Goal: Check status: Check status

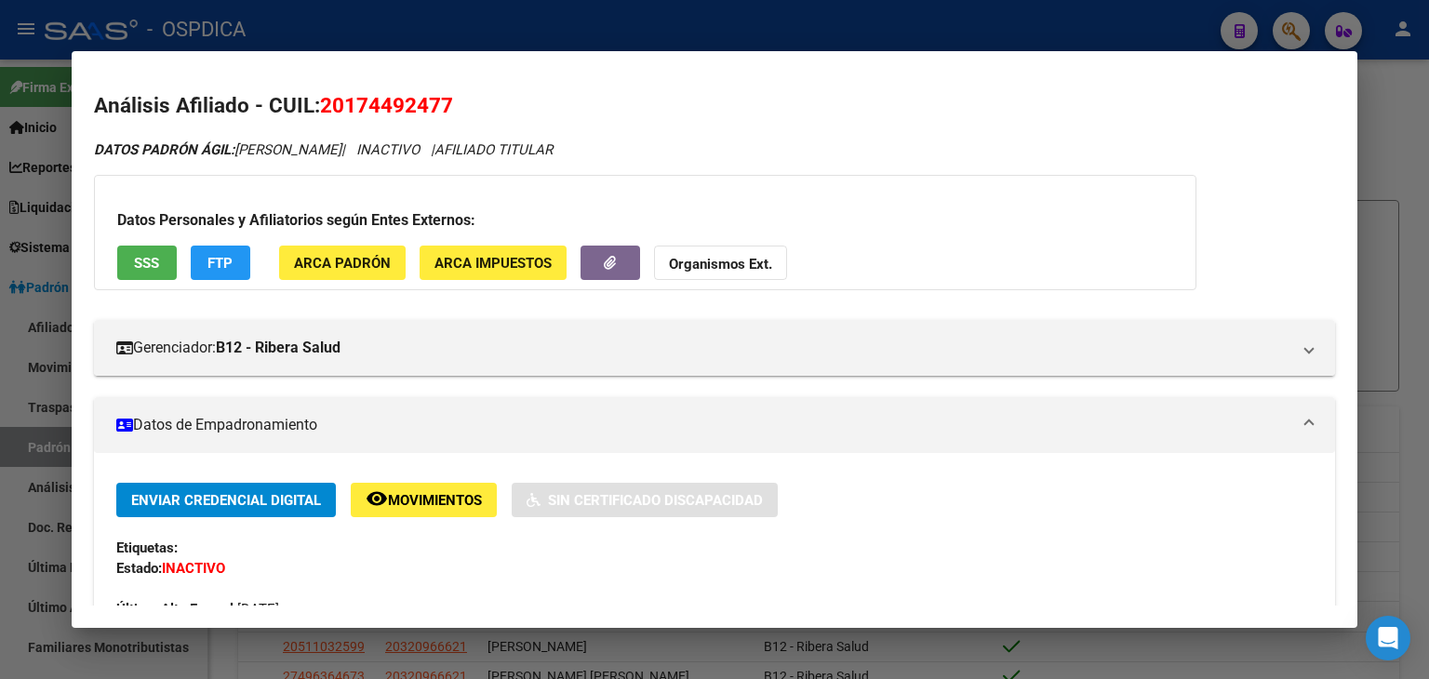
scroll to position [1553, 0]
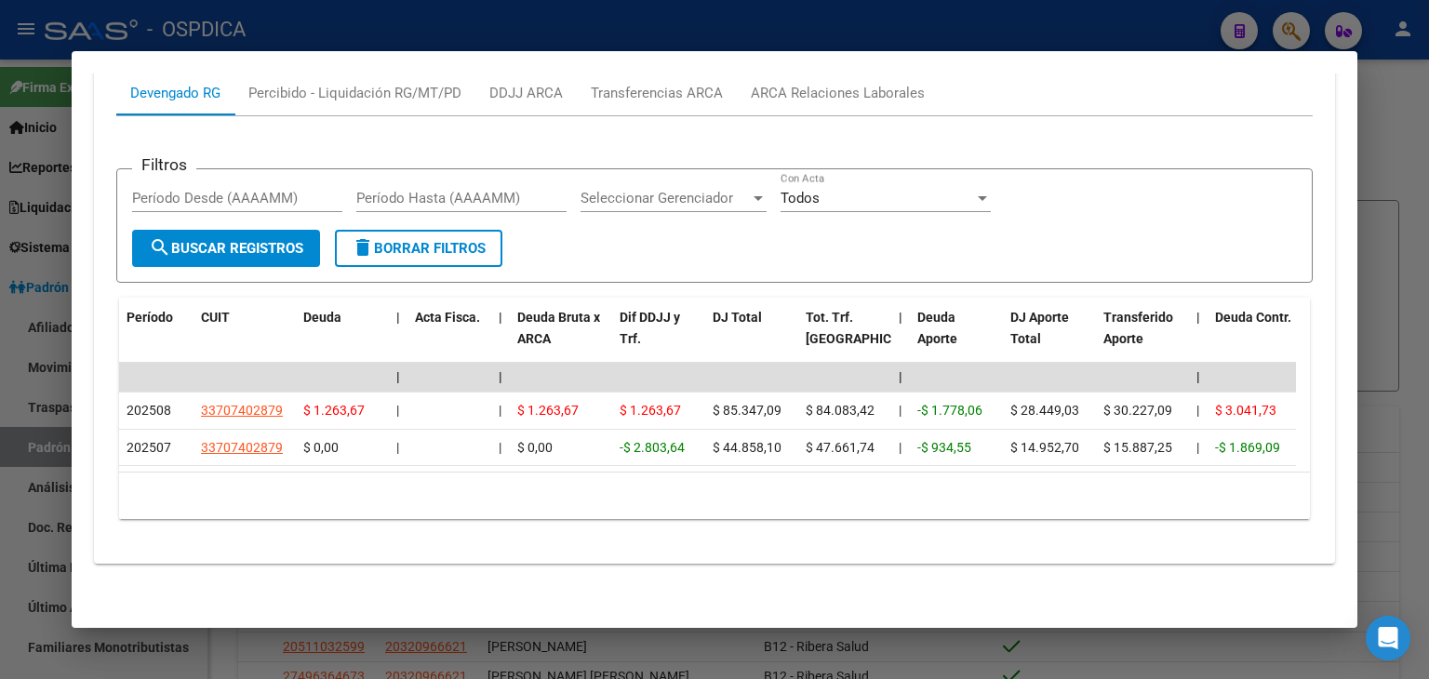
click at [929, 38] on div at bounding box center [714, 339] width 1429 height 679
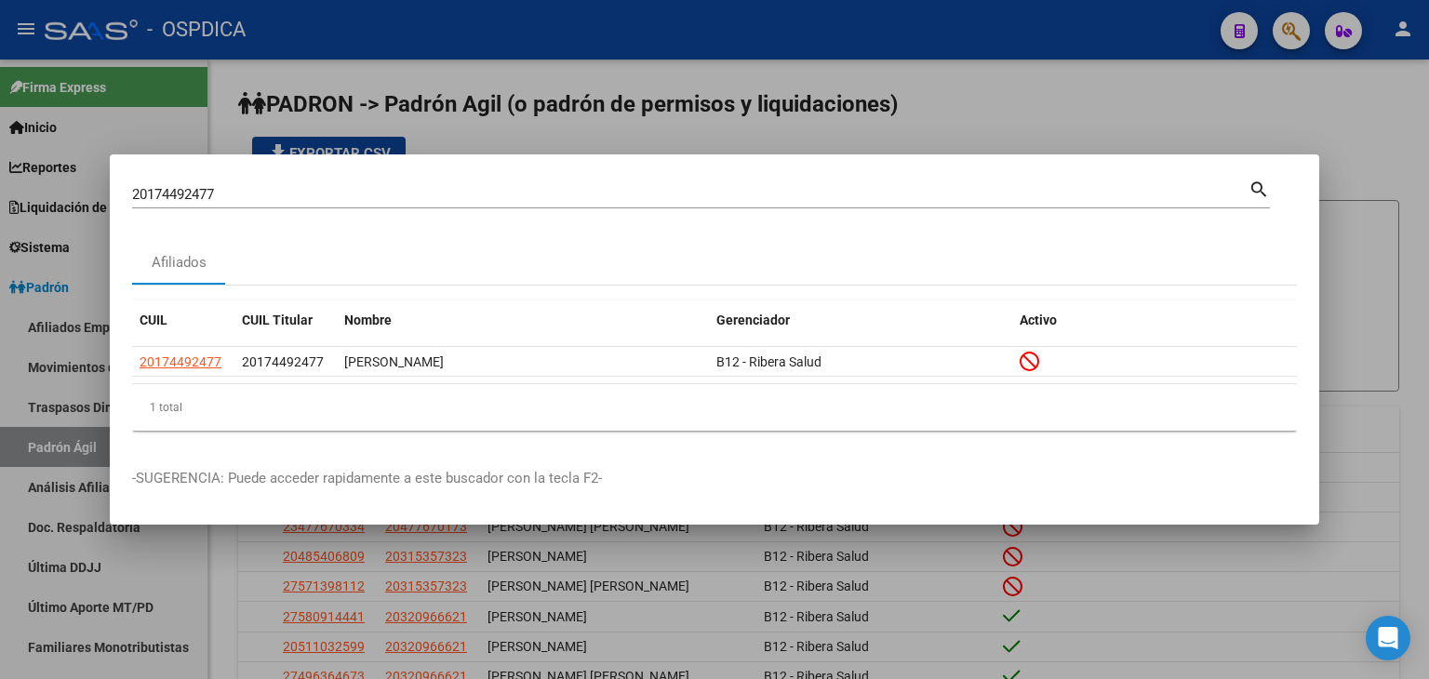
click at [1292, 33] on div at bounding box center [714, 339] width 1429 height 679
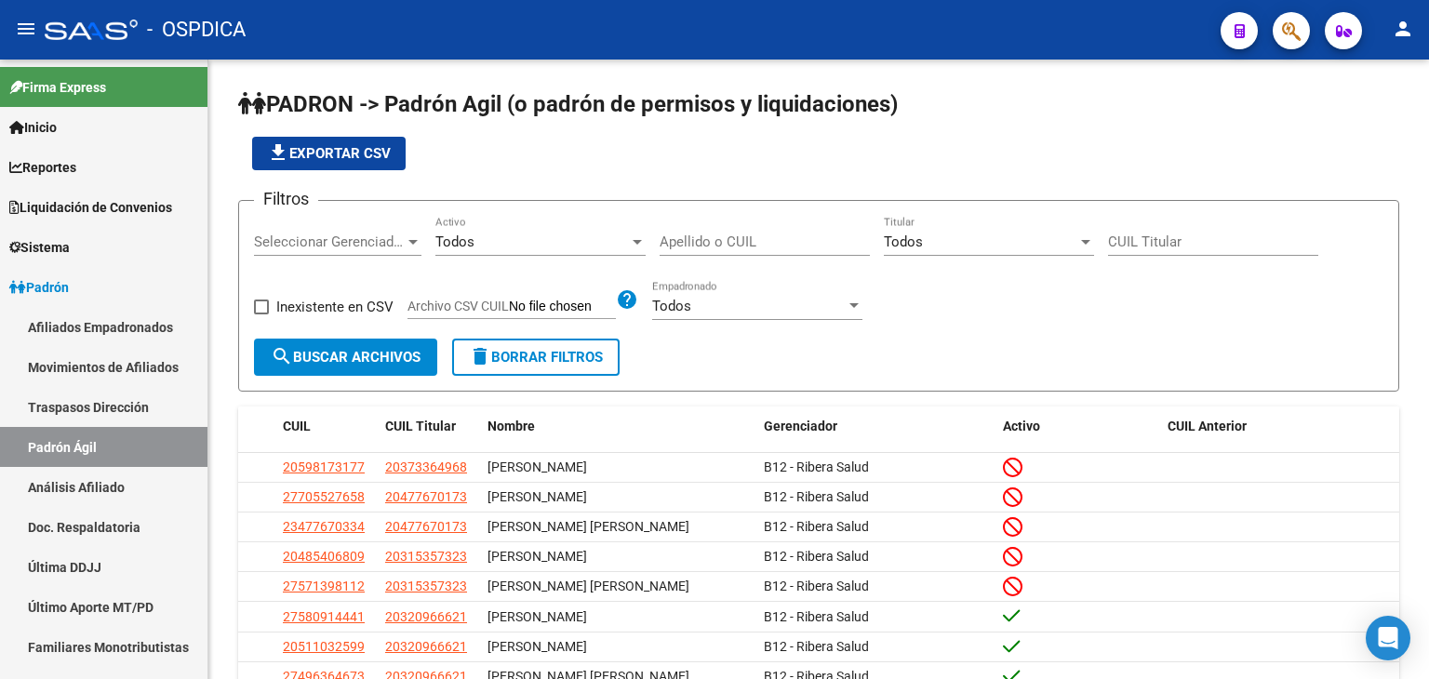
click at [1280, 31] on button "button" at bounding box center [1290, 30] width 37 height 37
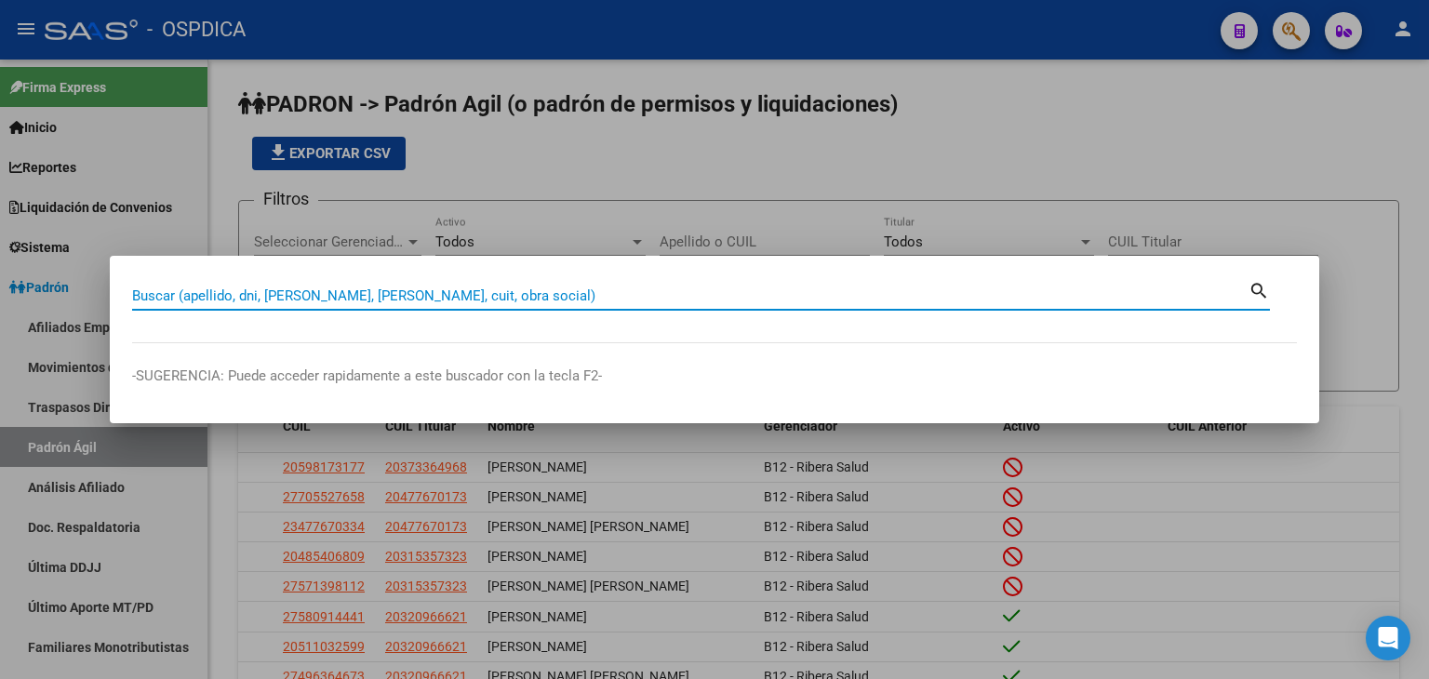
paste input "23/37265198/9"
type input "23372651989"
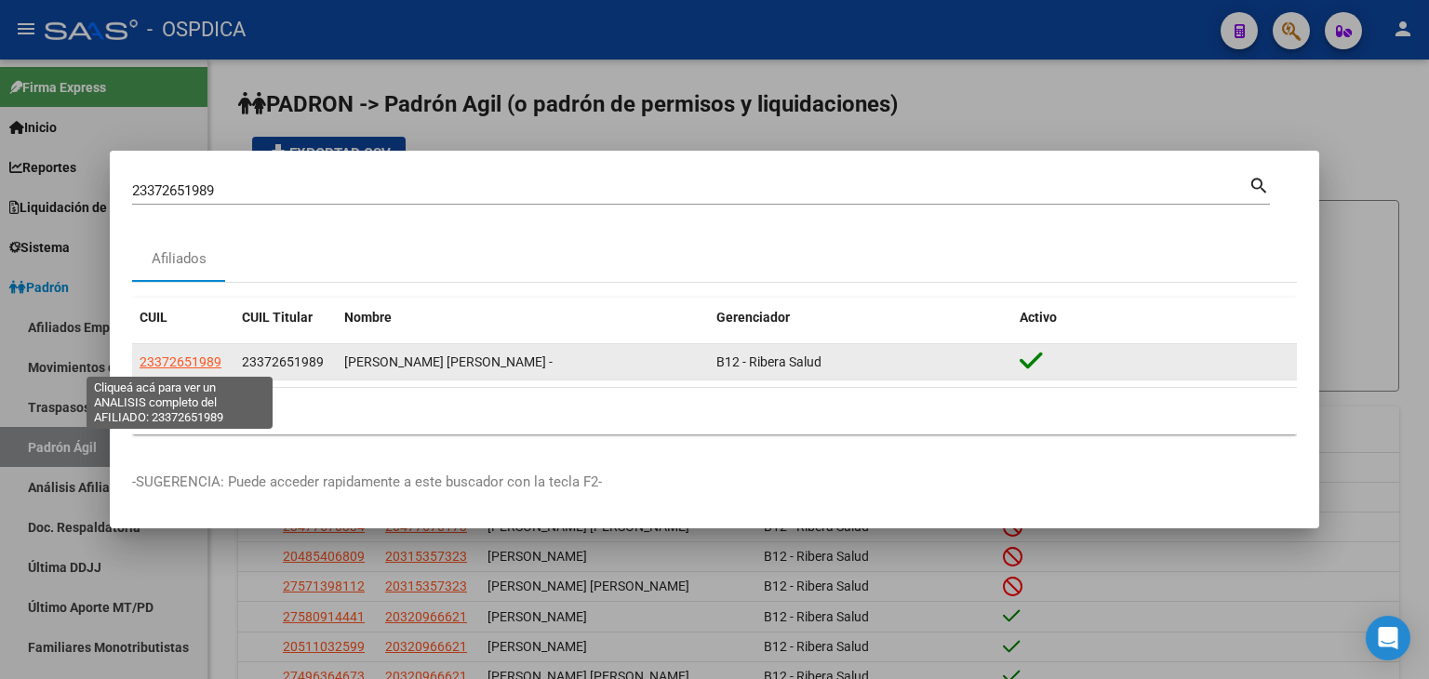
click at [171, 358] on span "23372651989" at bounding box center [181, 361] width 82 height 15
type textarea "23372651989"
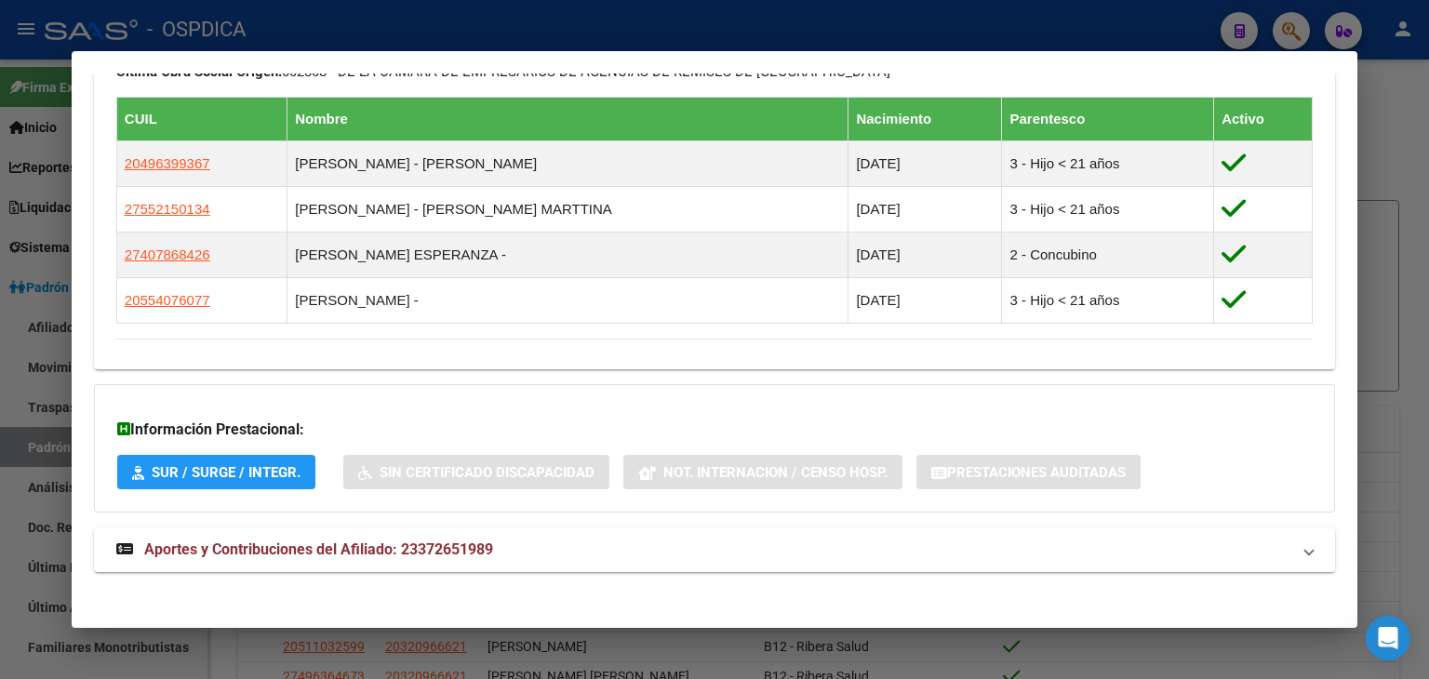
scroll to position [1045, 0]
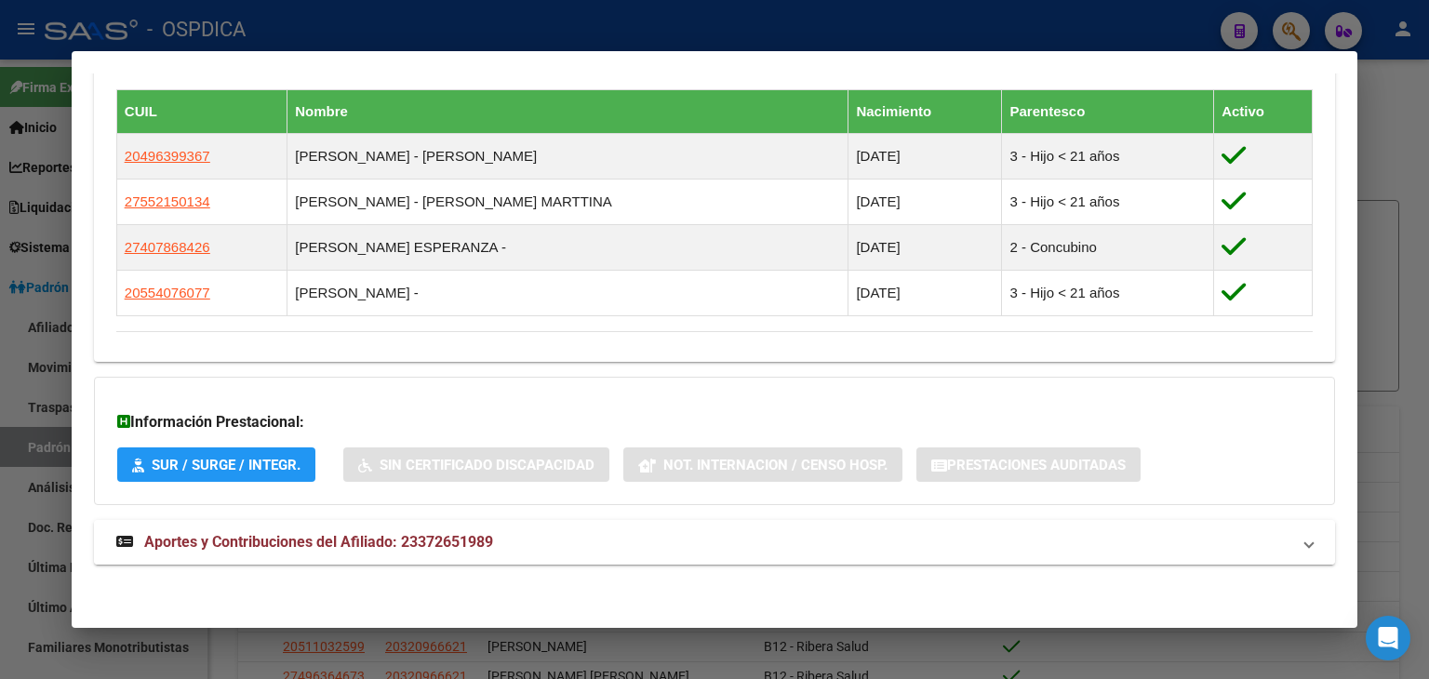
click at [300, 535] on span "Aportes y Contribuciones del Afiliado: 23372651989" at bounding box center [318, 542] width 349 height 18
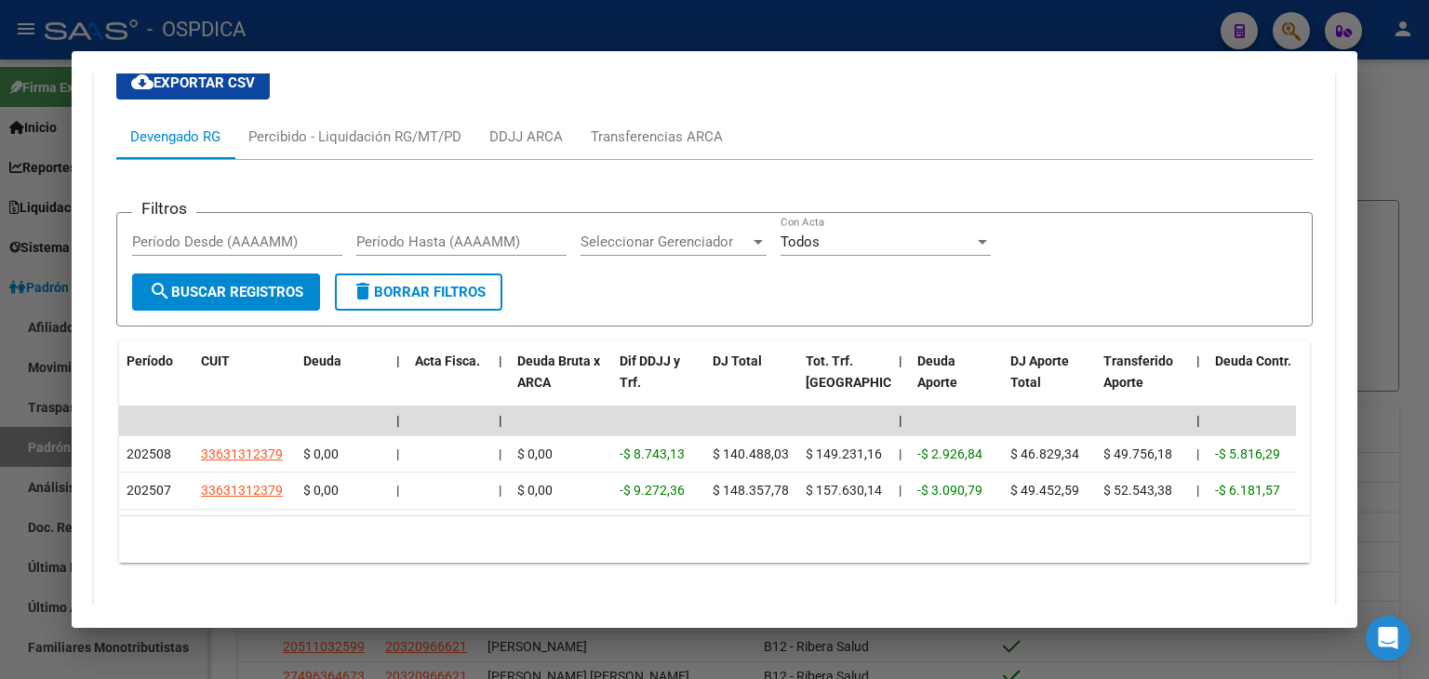
scroll to position [1658, 0]
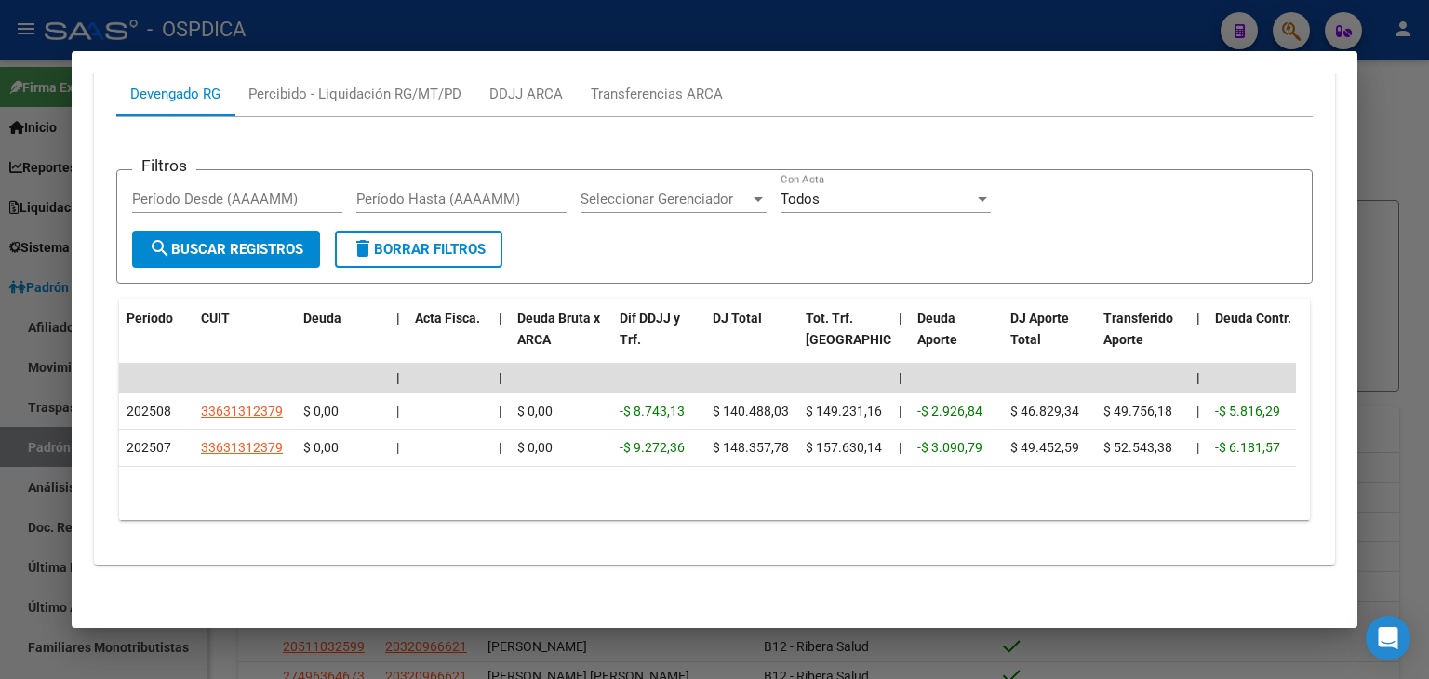
click at [478, 22] on div at bounding box center [714, 339] width 1429 height 679
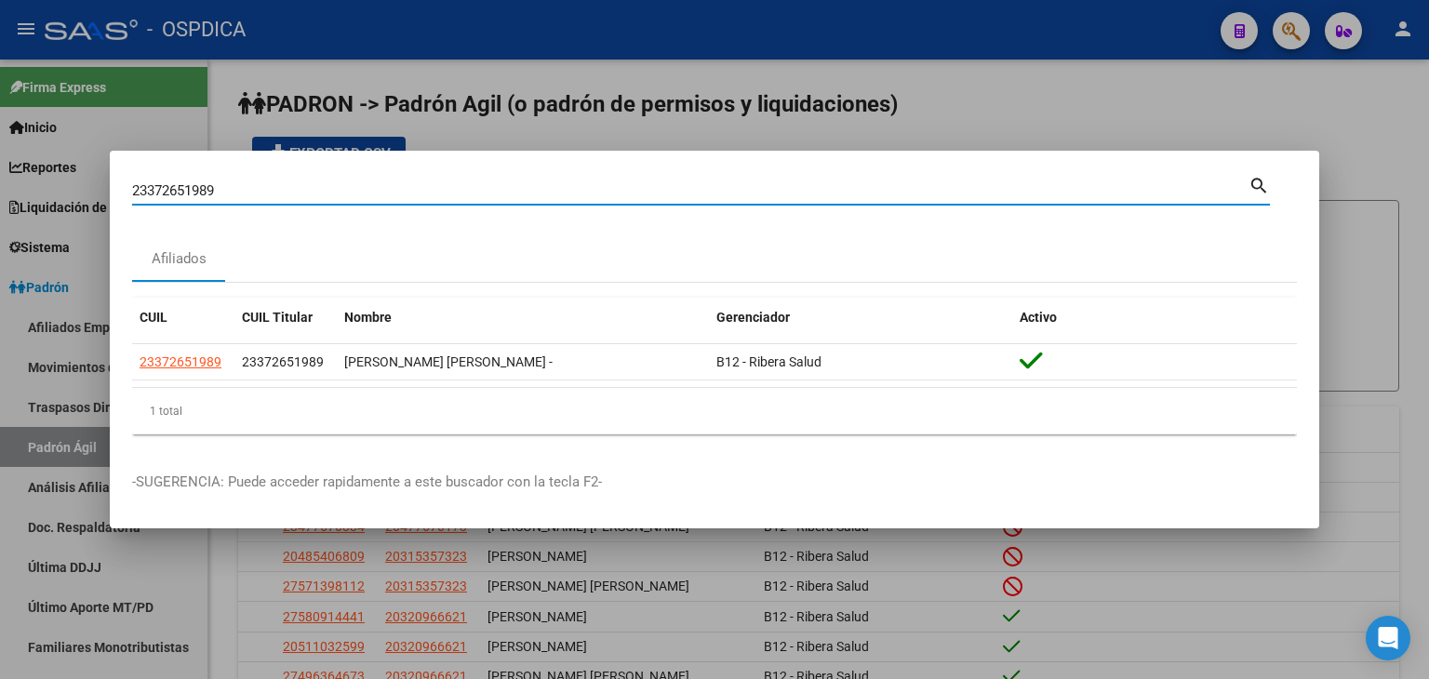
click at [332, 191] on input "23372651989" at bounding box center [690, 190] width 1116 height 17
type input "2"
paste input "20174492477"
type input "20174492477"
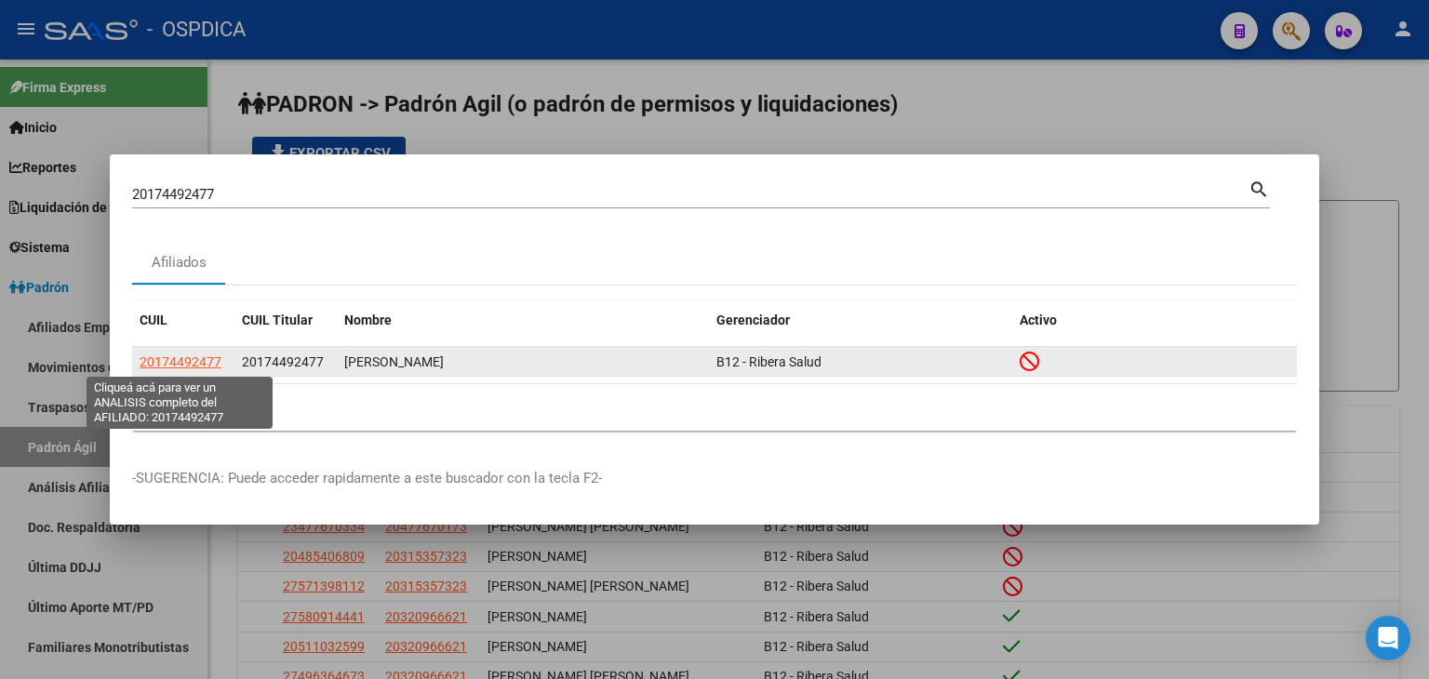
click at [184, 360] on span "20174492477" at bounding box center [181, 361] width 82 height 15
type textarea "20174492477"
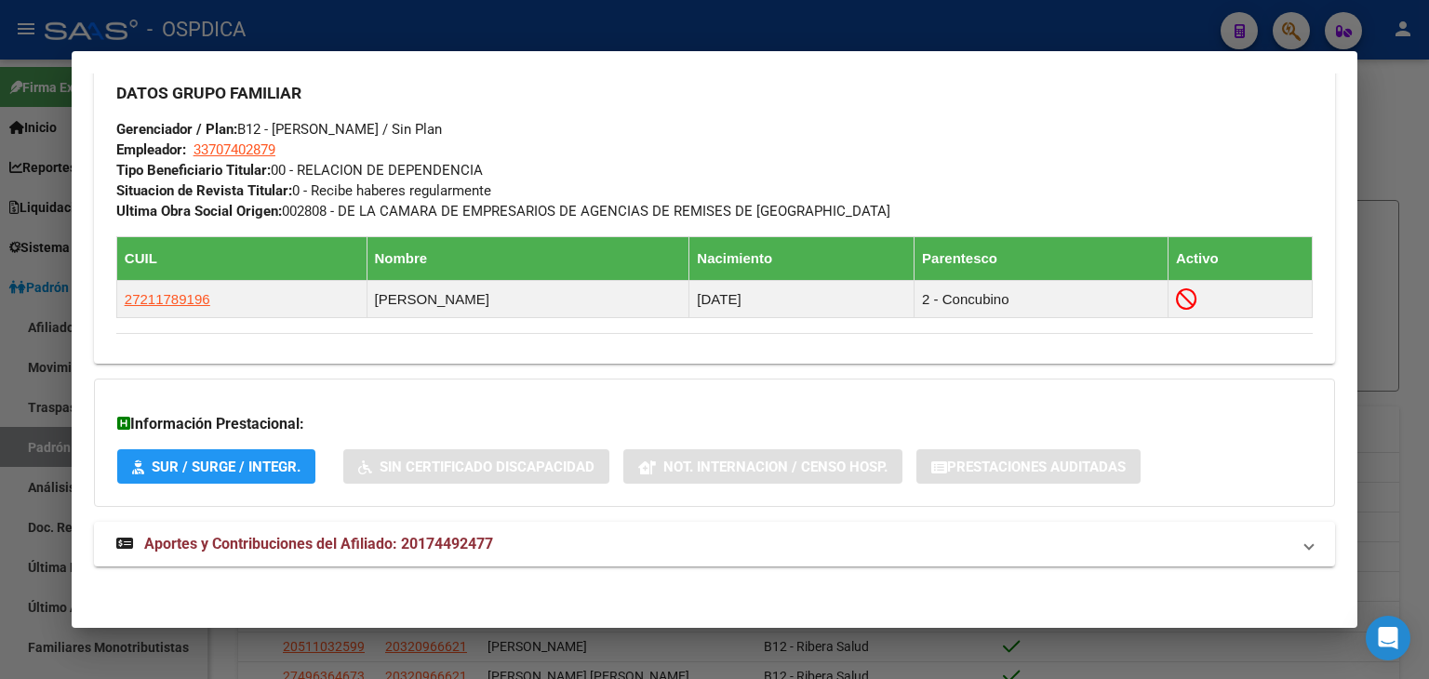
scroll to position [941, 0]
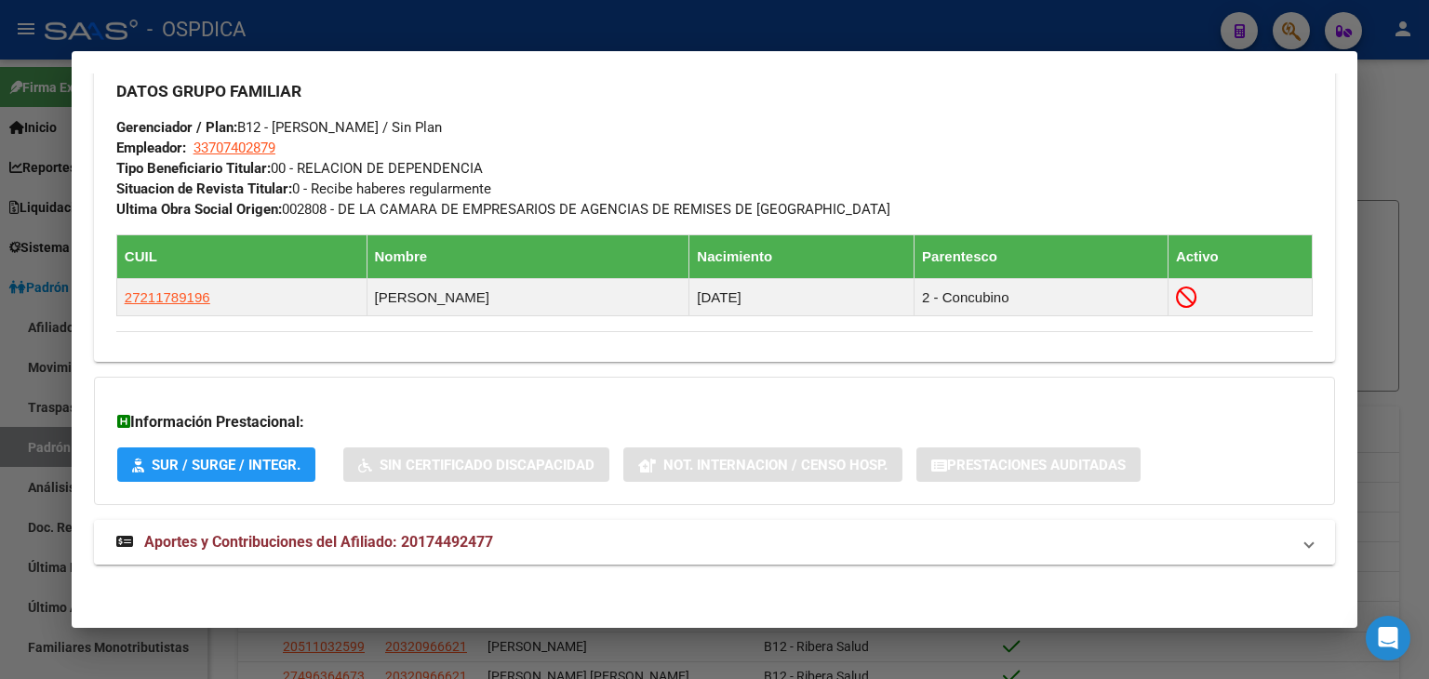
click at [353, 541] on span "Aportes y Contribuciones del Afiliado: 20174492477" at bounding box center [318, 542] width 349 height 18
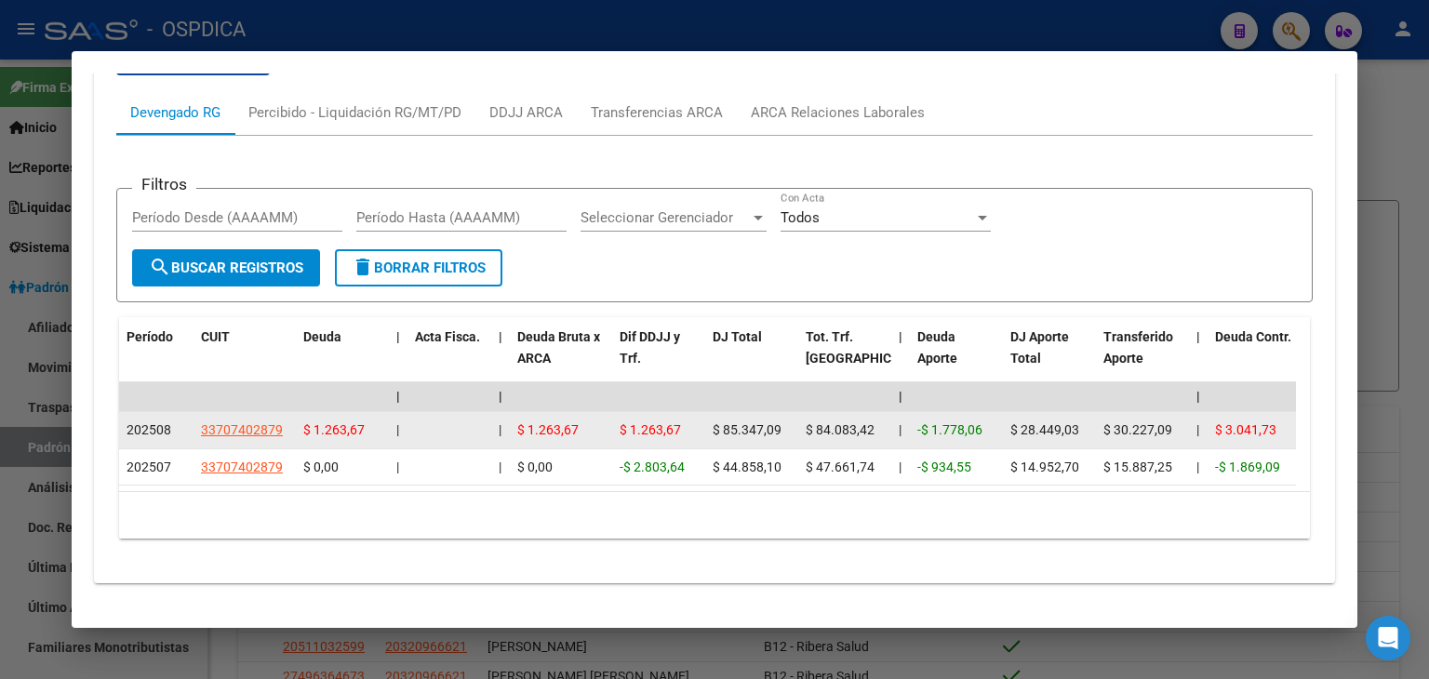
scroll to position [1553, 0]
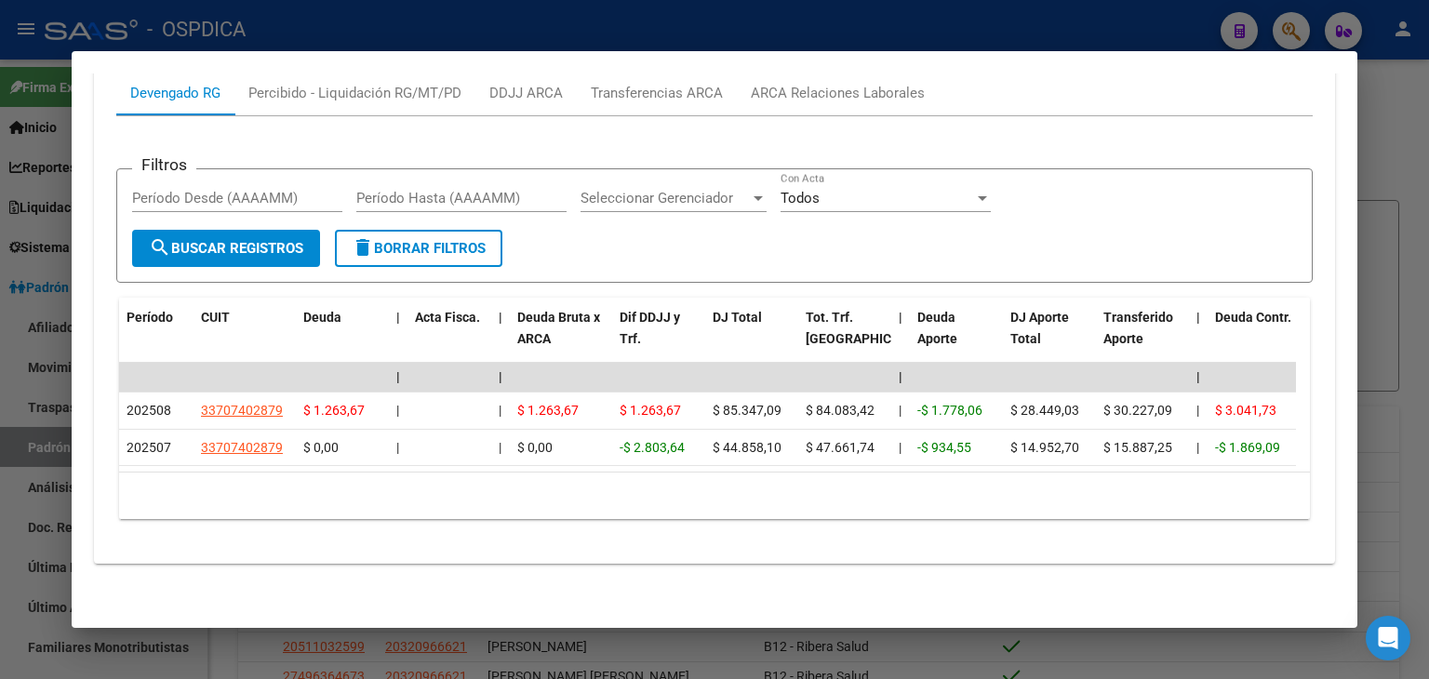
click at [915, 642] on div at bounding box center [714, 339] width 1429 height 679
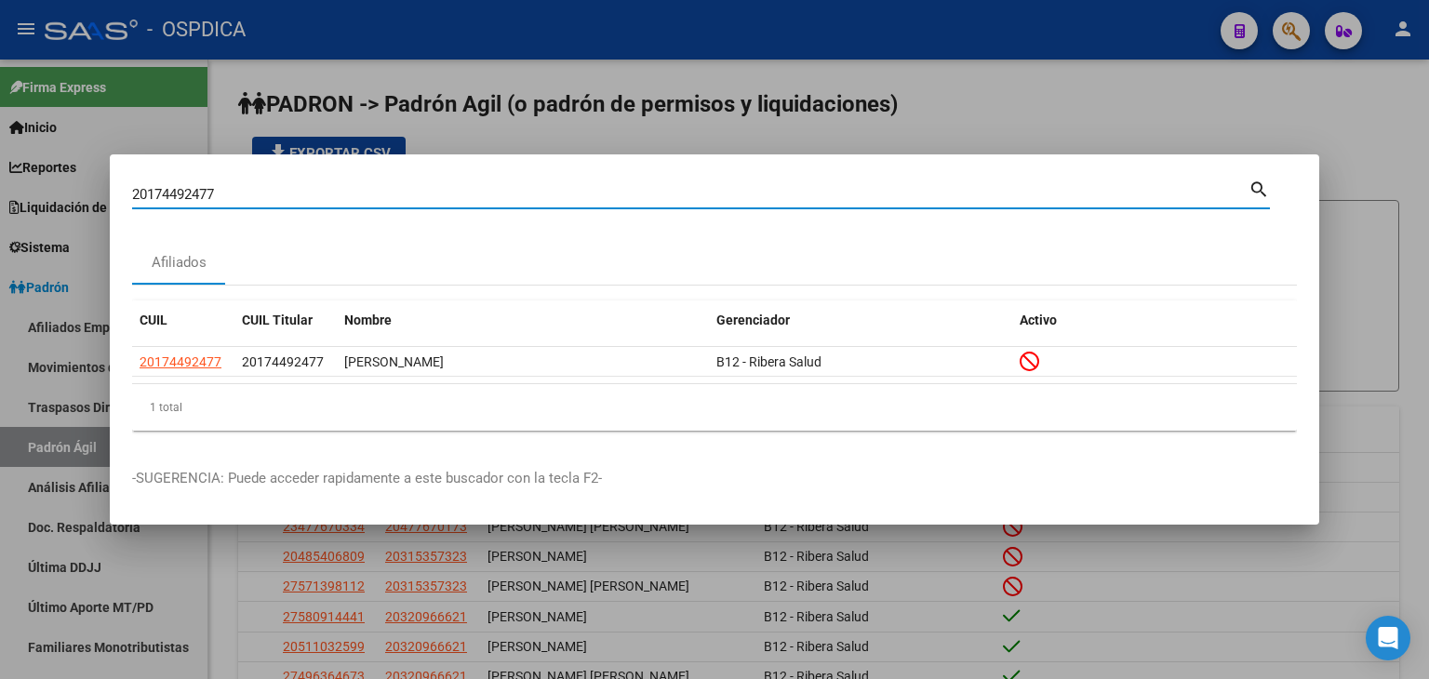
drag, startPoint x: 267, startPoint y: 190, endPoint x: 93, endPoint y: 198, distance: 174.1
click at [93, 198] on div "20174492477 Buscar (apellido, dni, cuil, nro traspaso, cuit, obra social) searc…" at bounding box center [714, 339] width 1429 height 679
paste input "821510"
type input "20182151077"
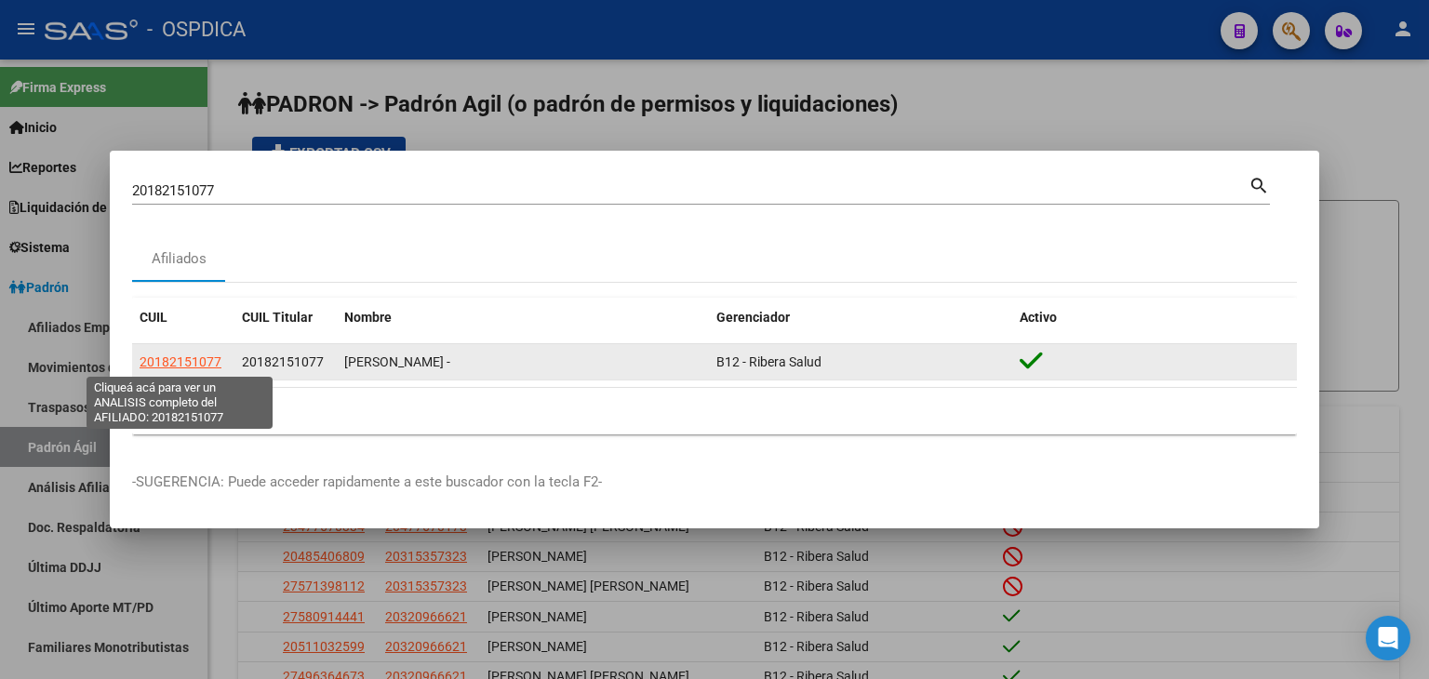
click at [169, 358] on span "20182151077" at bounding box center [181, 361] width 82 height 15
type textarea "20182151077"
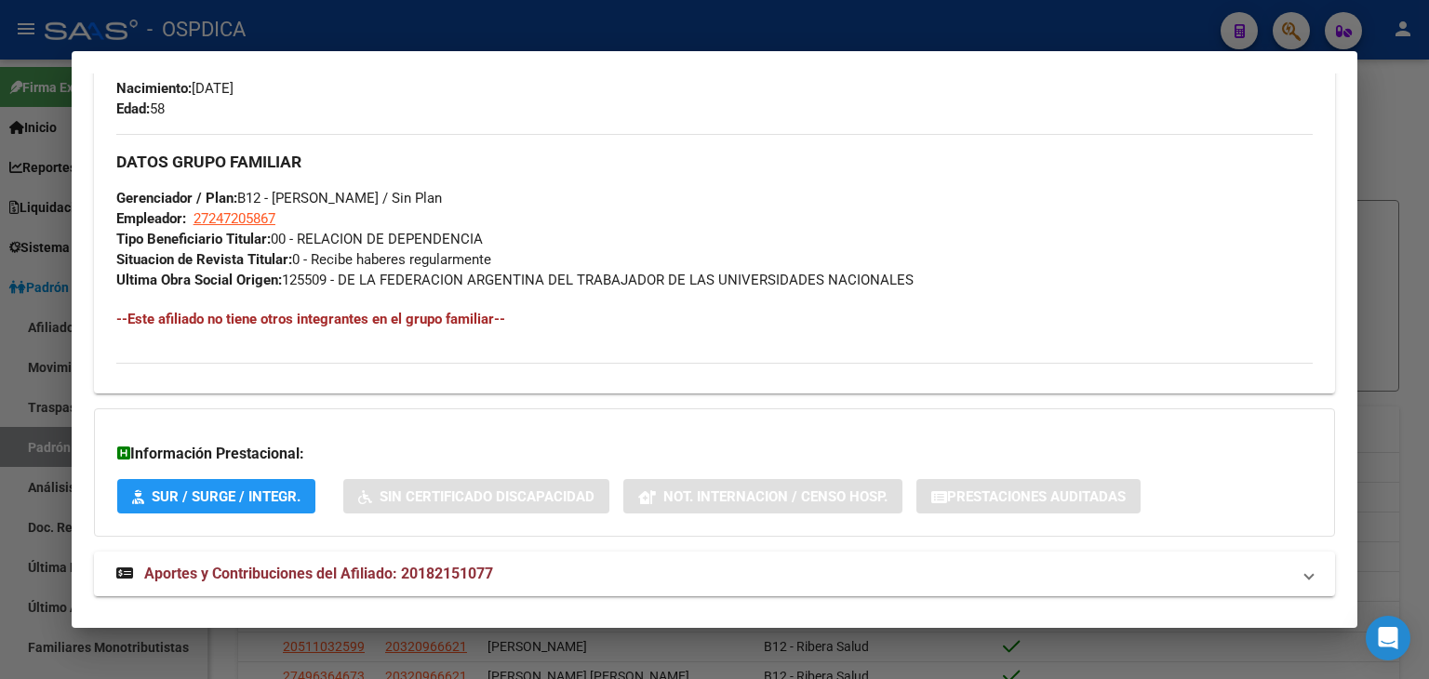
scroll to position [861, 0]
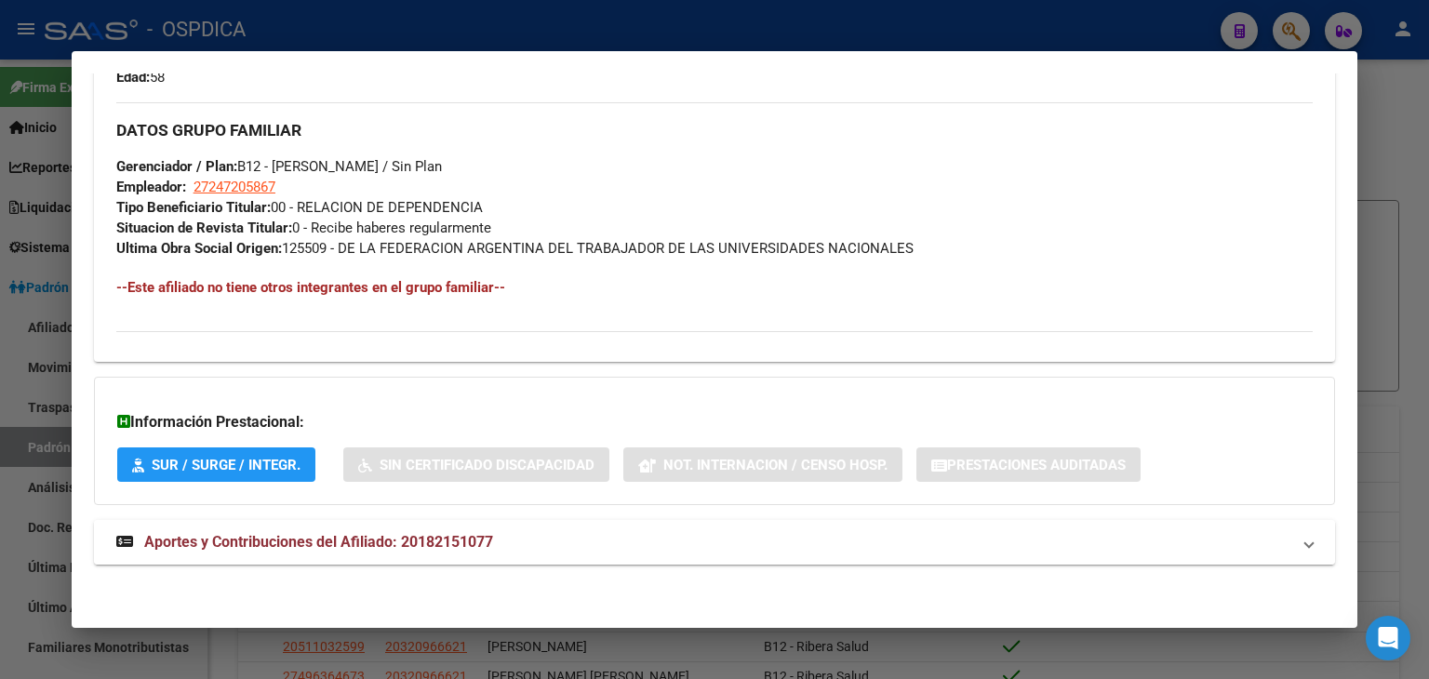
click at [323, 540] on span "Aportes y Contribuciones del Afiliado: 20182151077" at bounding box center [318, 542] width 349 height 18
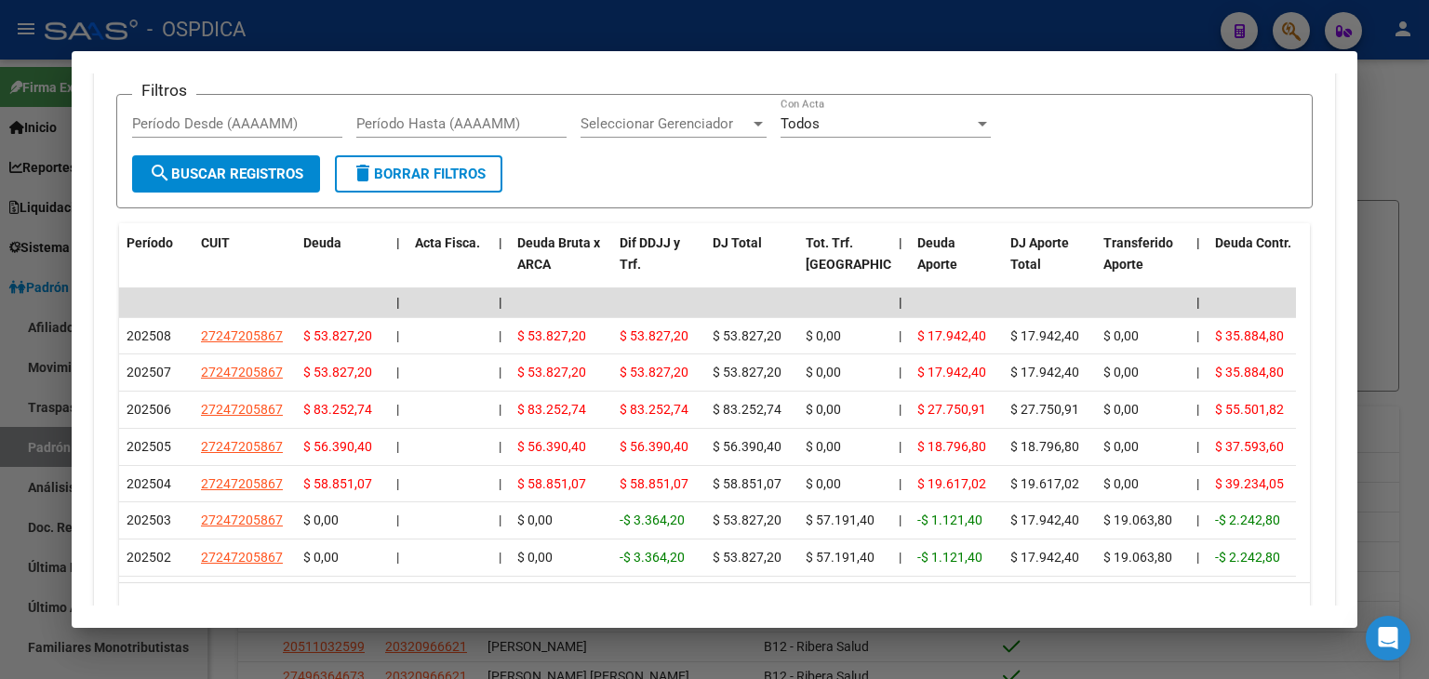
scroll to position [1605, 0]
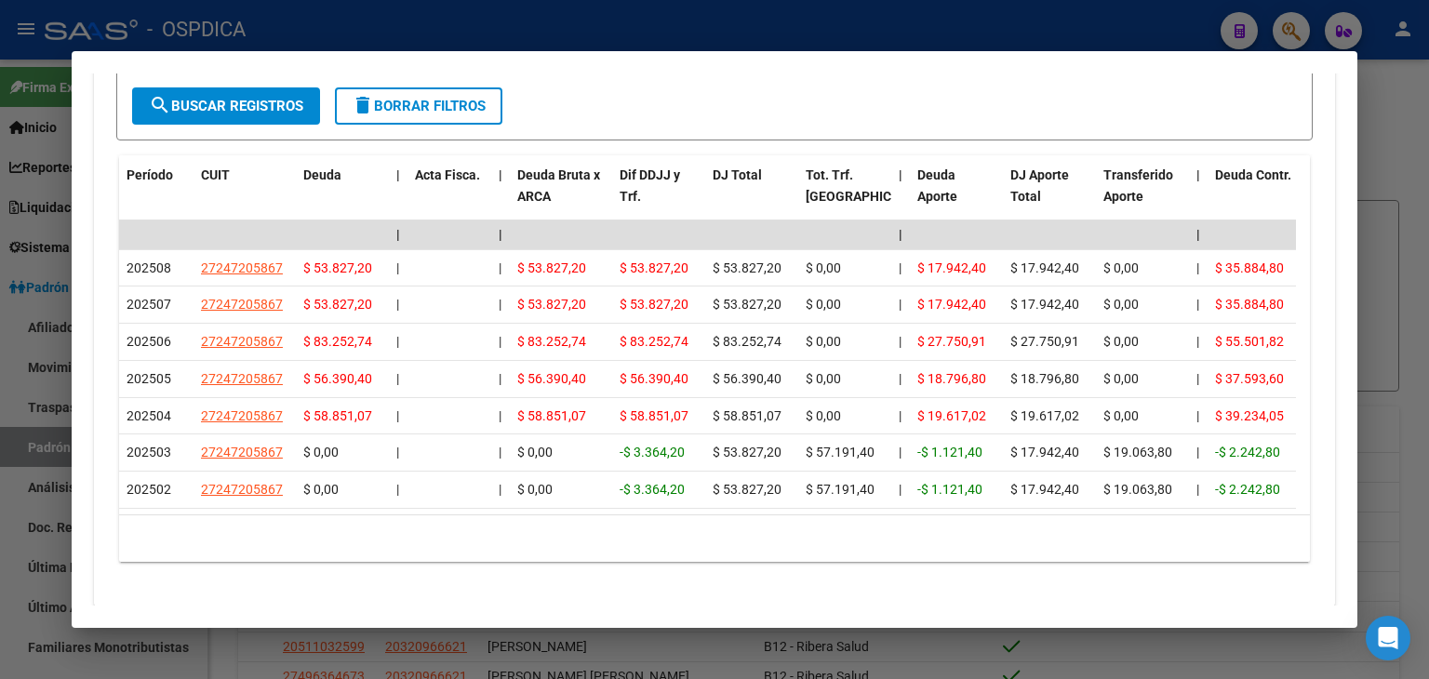
click at [751, 27] on div at bounding box center [714, 339] width 1429 height 679
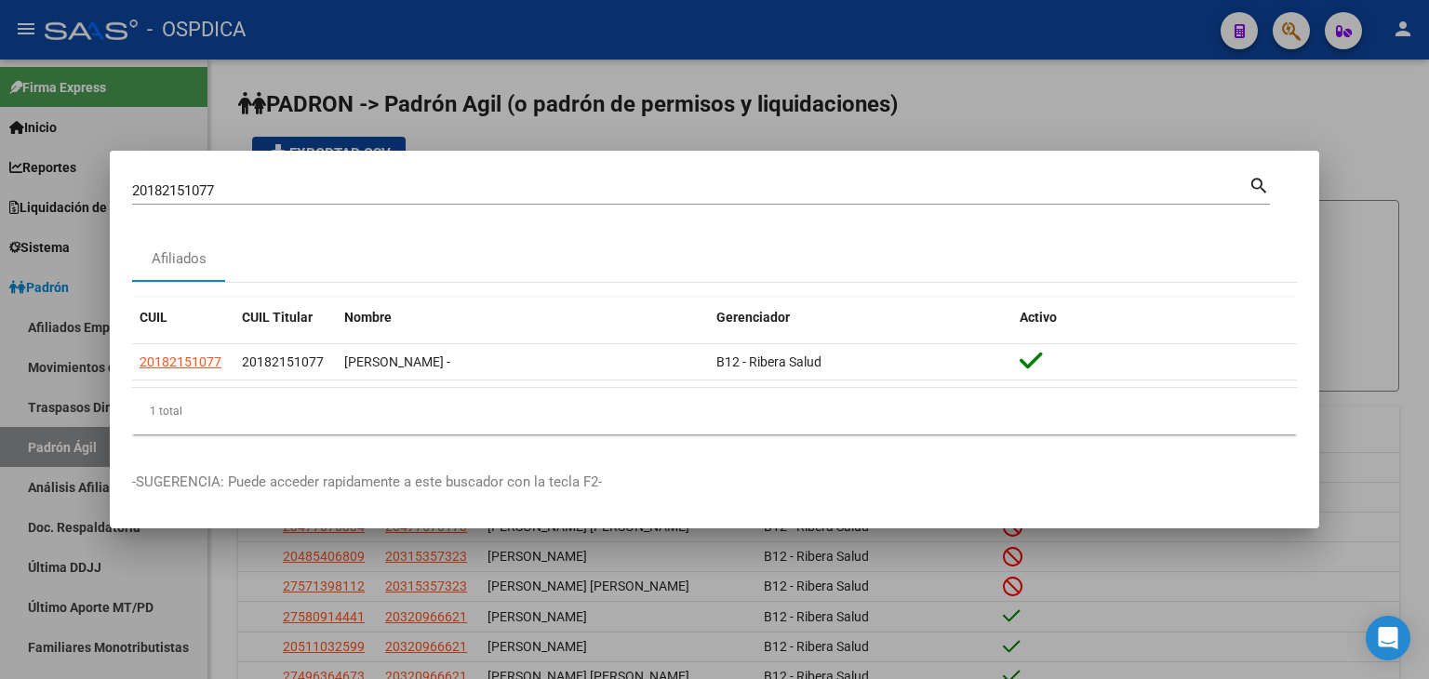
click at [1099, 83] on div at bounding box center [714, 339] width 1429 height 679
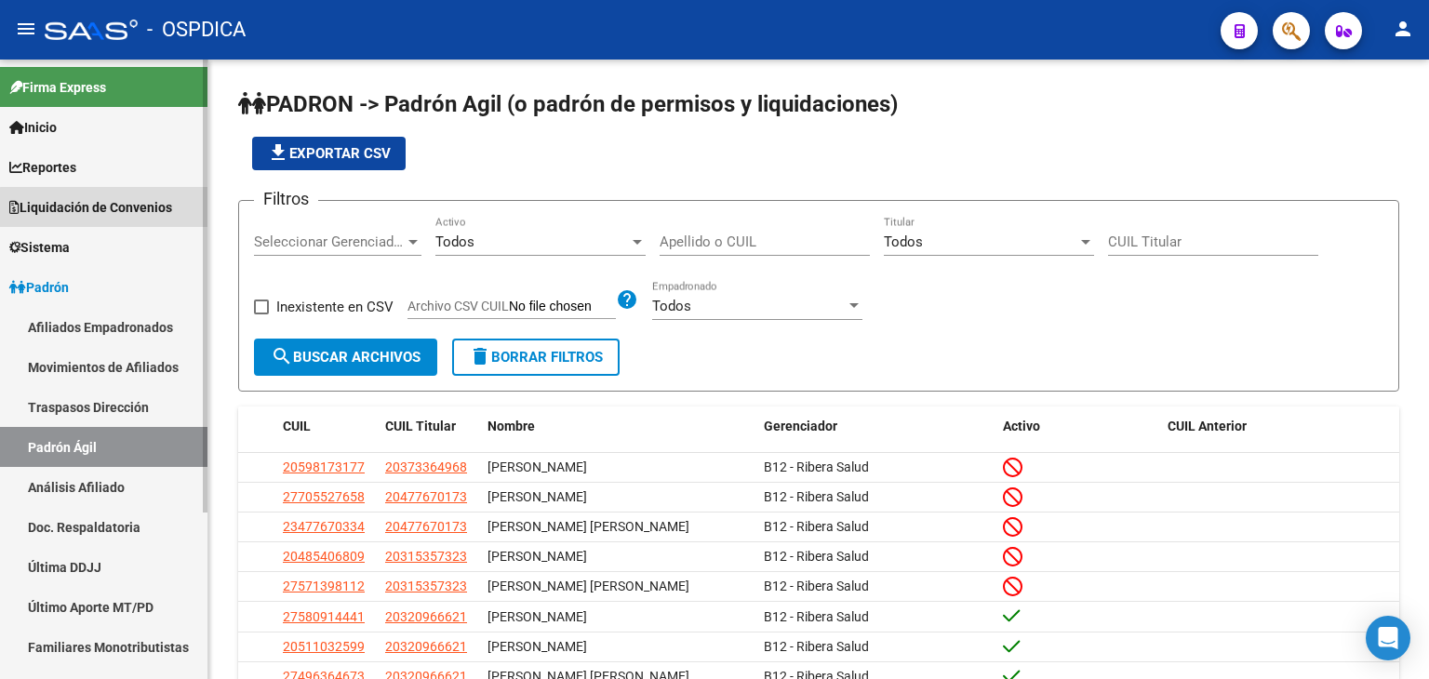
click at [130, 209] on span "Liquidación de Convenios" at bounding box center [90, 207] width 163 height 20
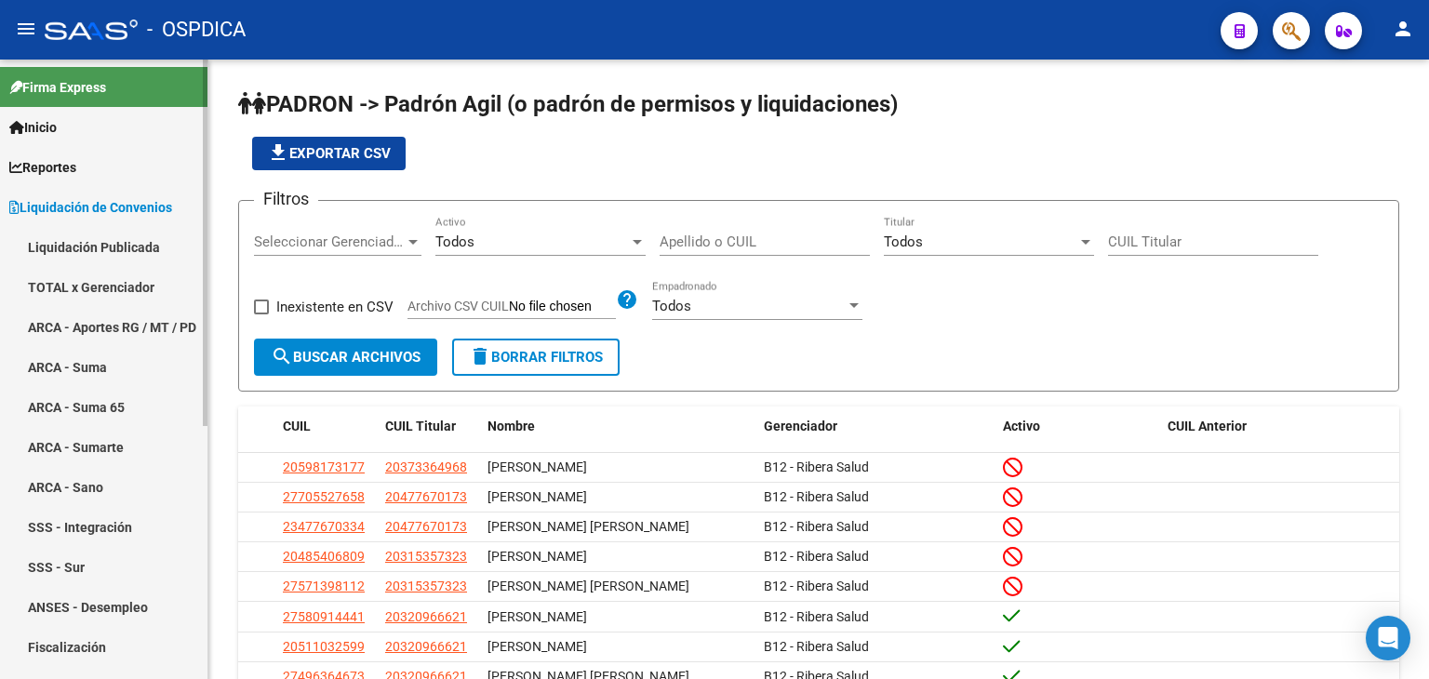
click at [103, 317] on link "ARCA - Aportes RG / MT / PD" at bounding box center [103, 327] width 207 height 40
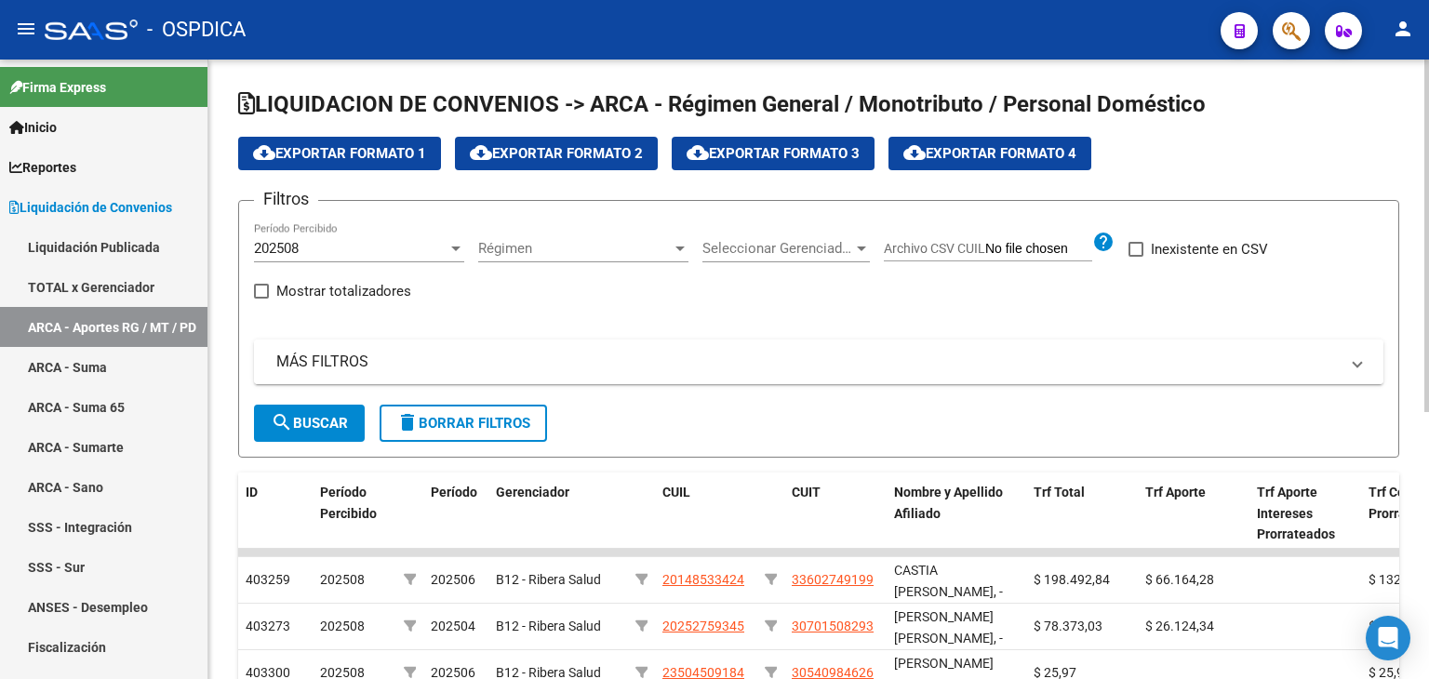
click at [1344, 356] on span "MÁS FILTROS" at bounding box center [814, 362] width 1077 height 20
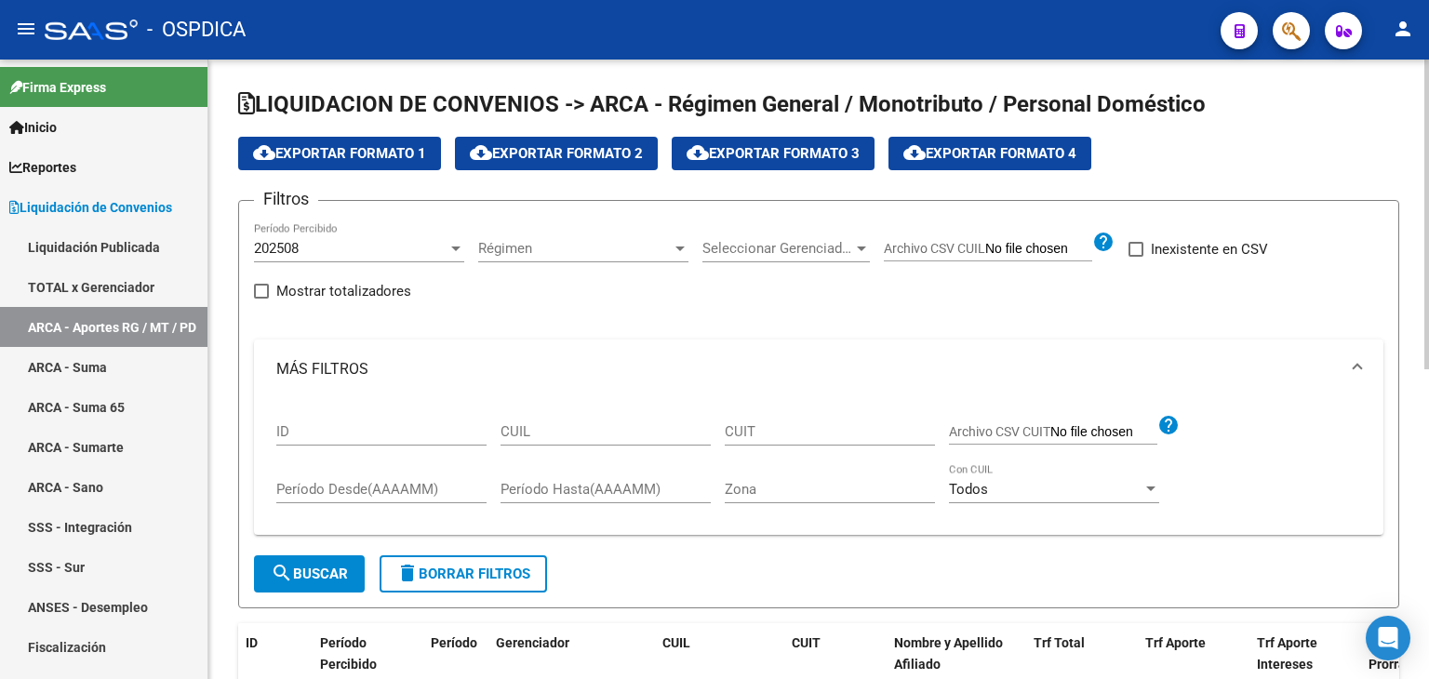
click at [594, 423] on input "CUIL" at bounding box center [605, 431] width 210 height 17
paste input "20-18215107-7"
type input "20-18215107-7"
click at [317, 575] on span "search Buscar" at bounding box center [309, 573] width 77 height 17
click at [450, 244] on div at bounding box center [455, 248] width 17 height 15
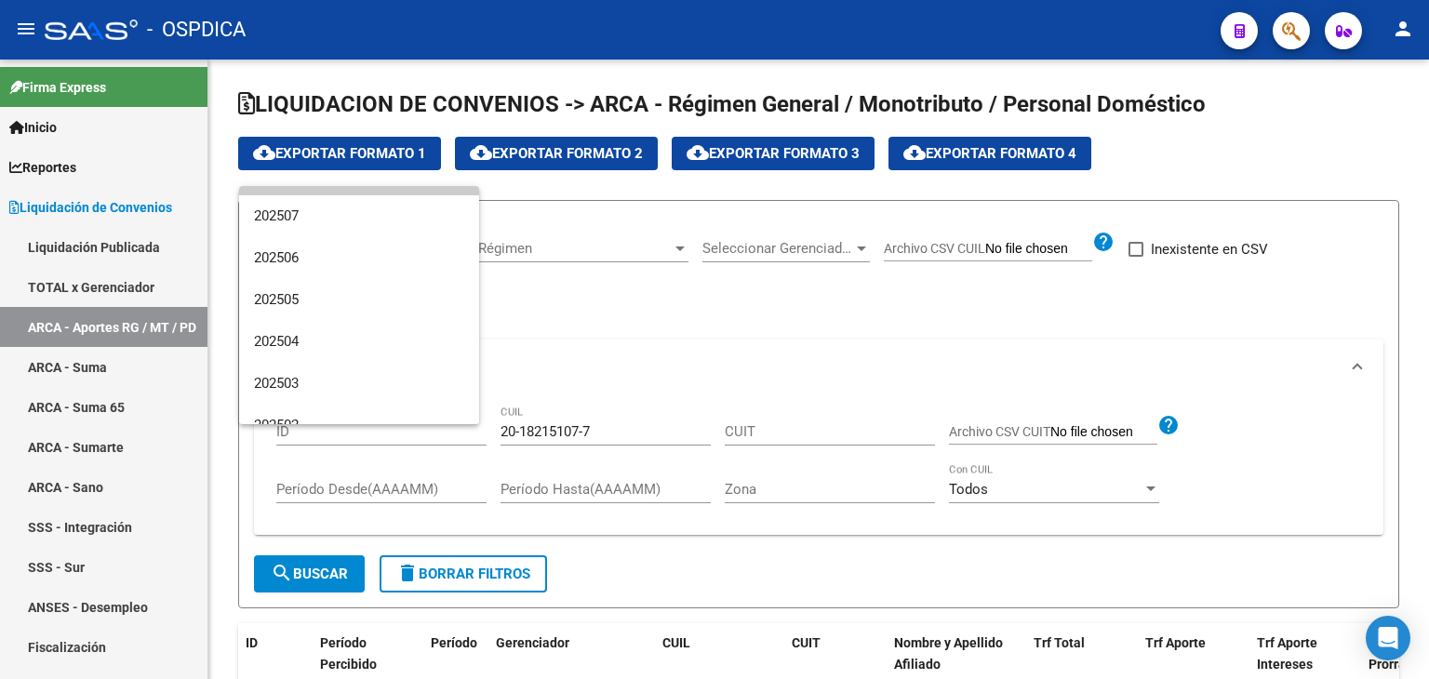
scroll to position [37, 0]
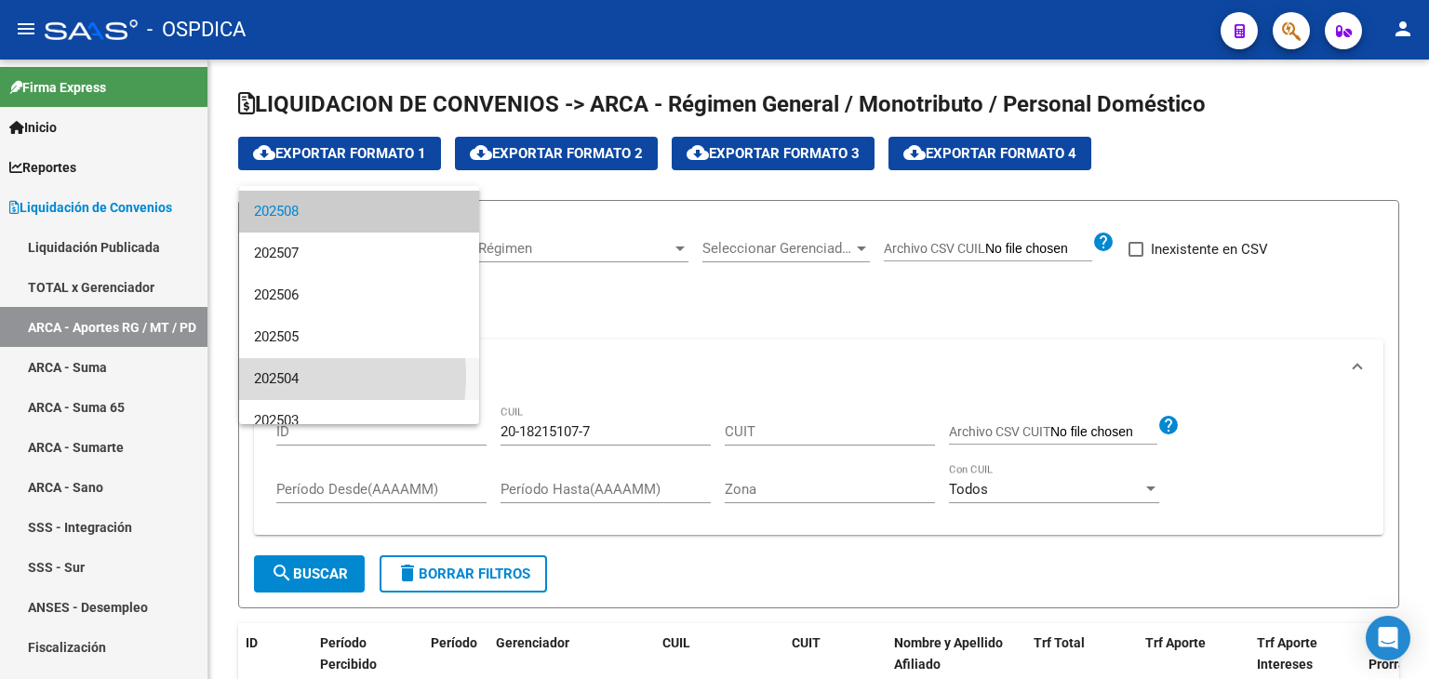
click at [284, 377] on span "202504" at bounding box center [359, 379] width 210 height 42
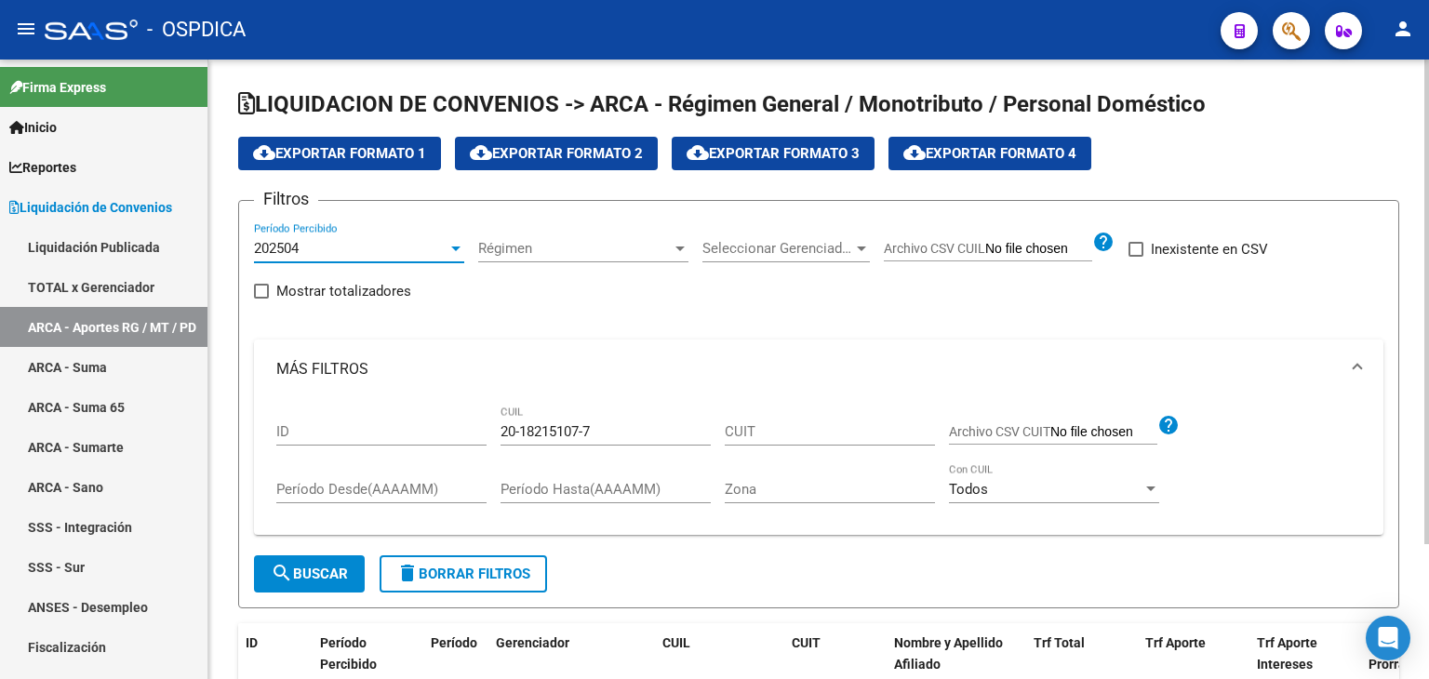
click at [309, 567] on span "search Buscar" at bounding box center [309, 573] width 77 height 17
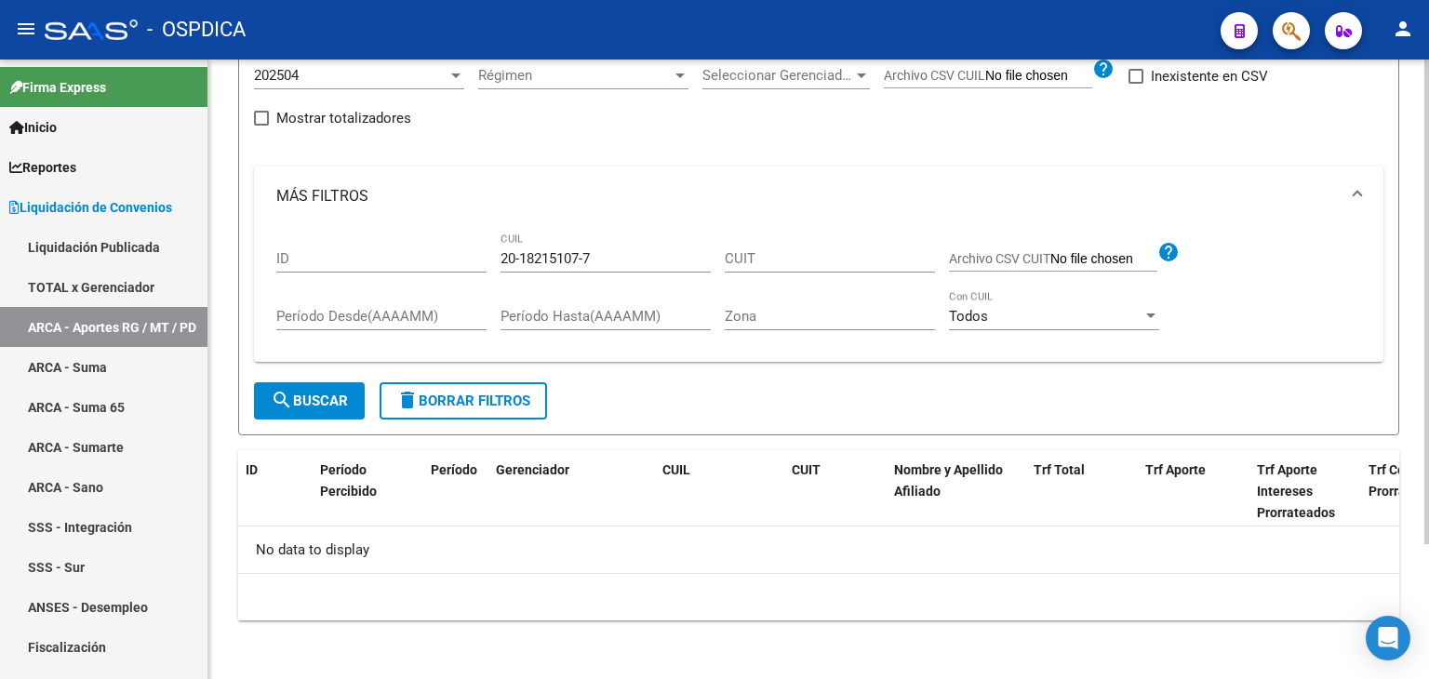
scroll to position [0, 0]
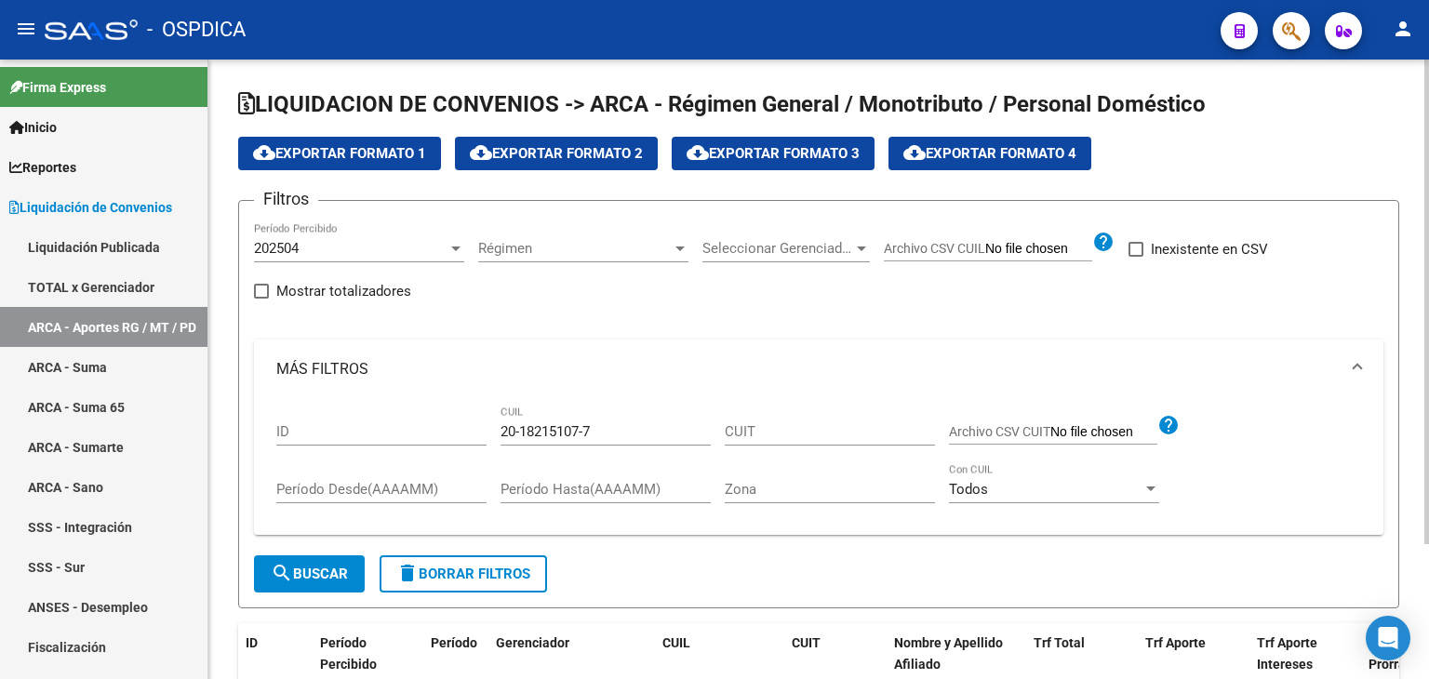
click at [431, 246] on div "202504" at bounding box center [350, 248] width 193 height 17
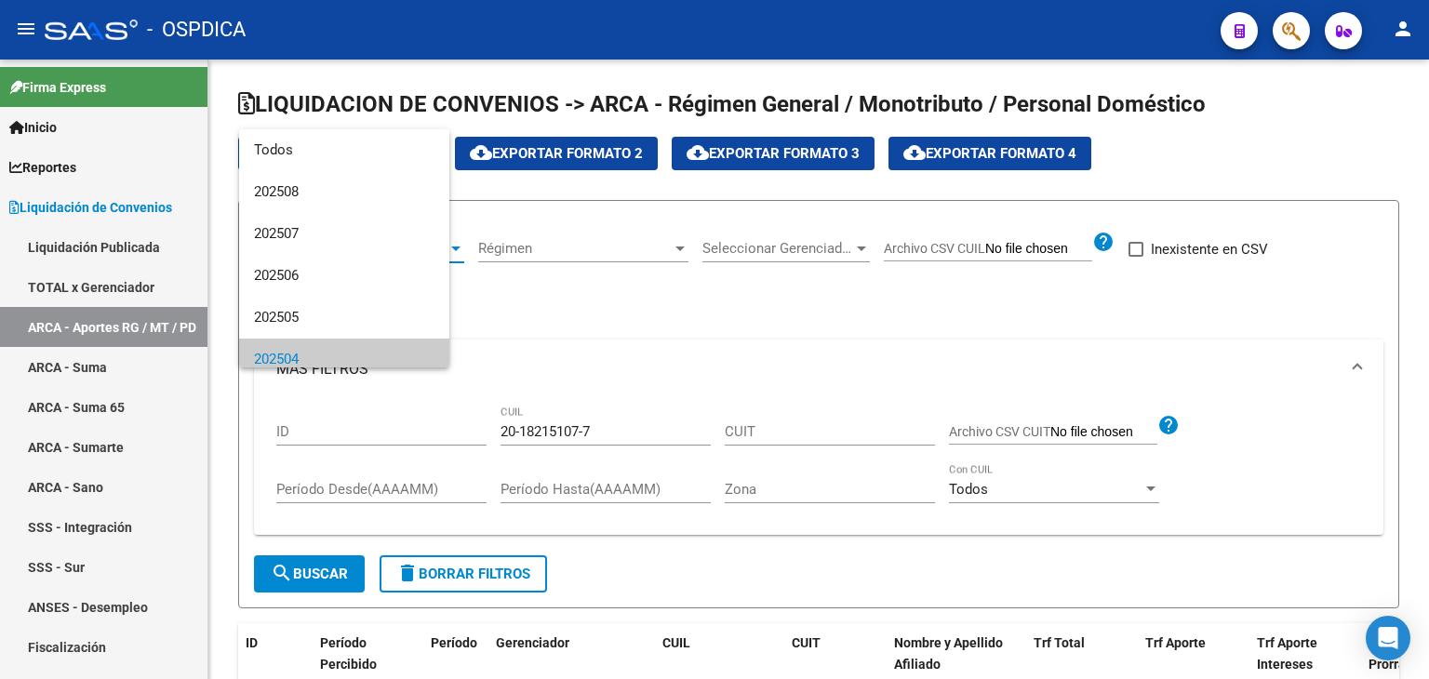
scroll to position [111, 0]
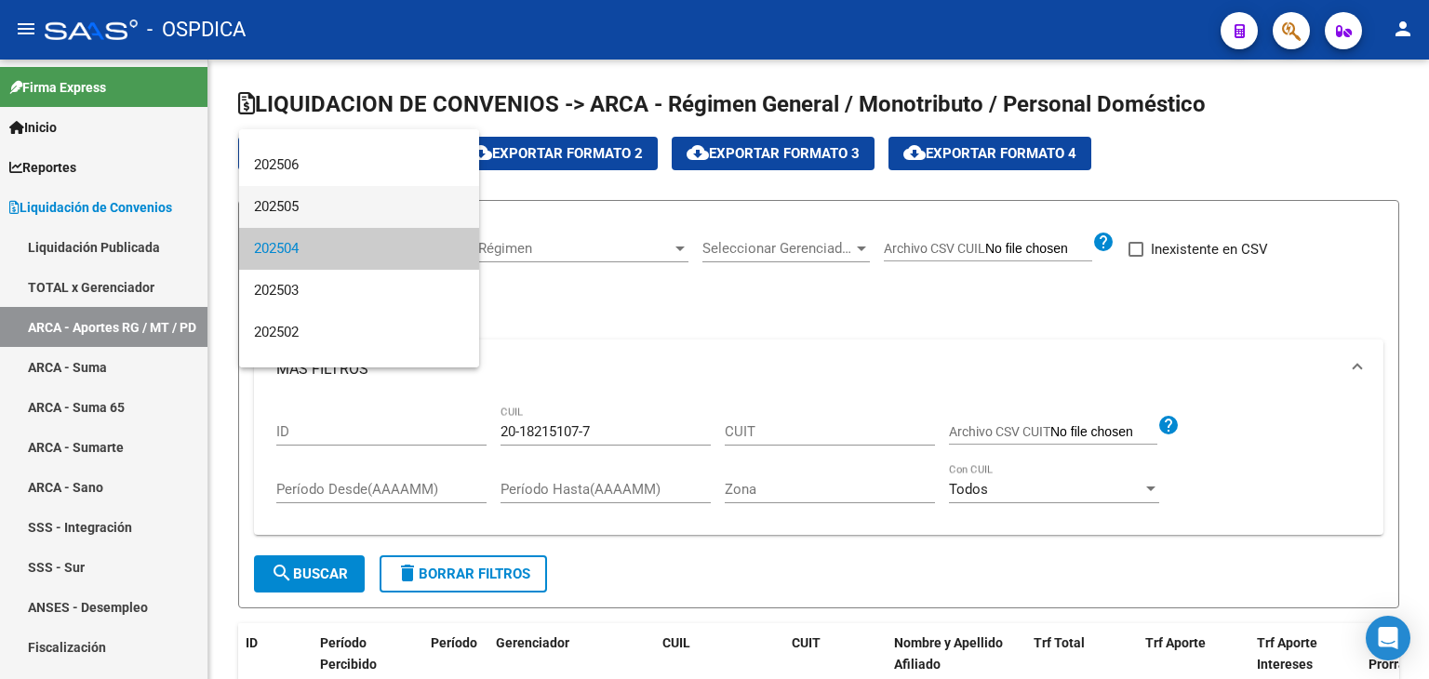
click at [383, 195] on span "202505" at bounding box center [359, 207] width 210 height 42
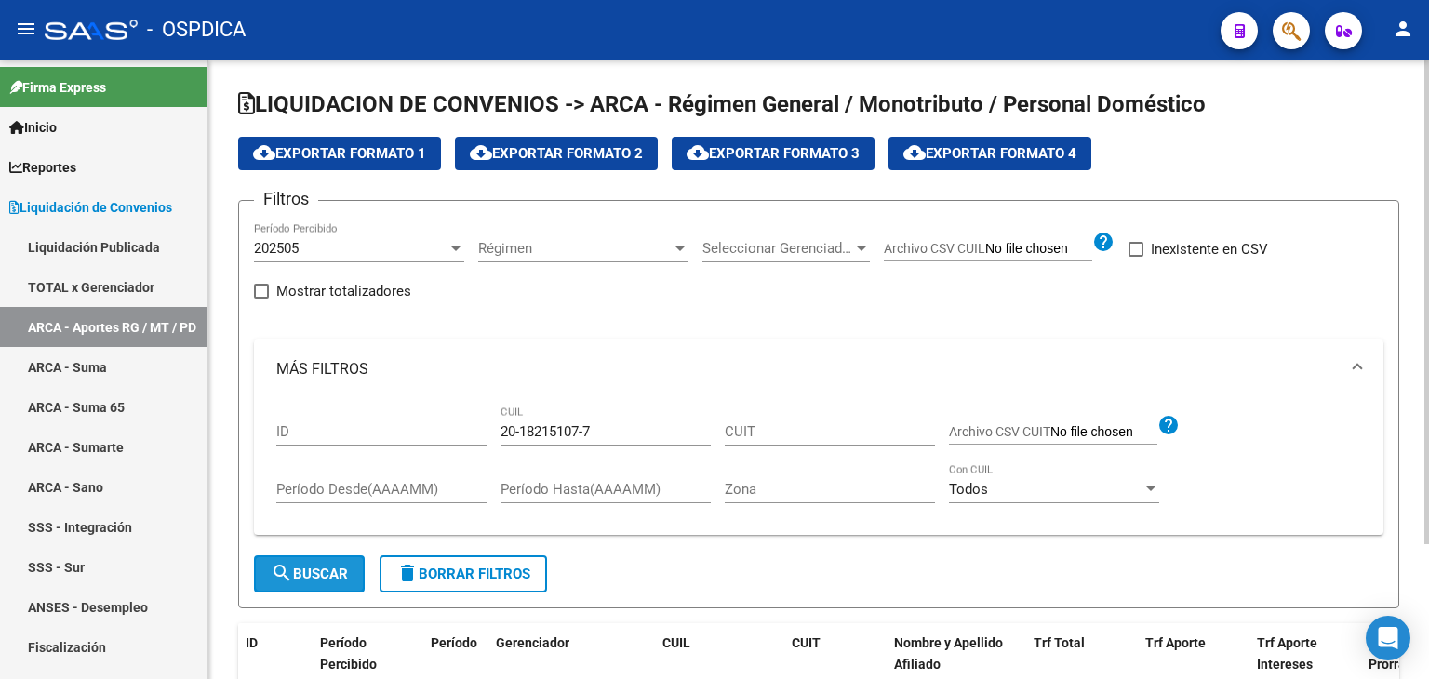
click at [309, 572] on span "search Buscar" at bounding box center [309, 573] width 77 height 17
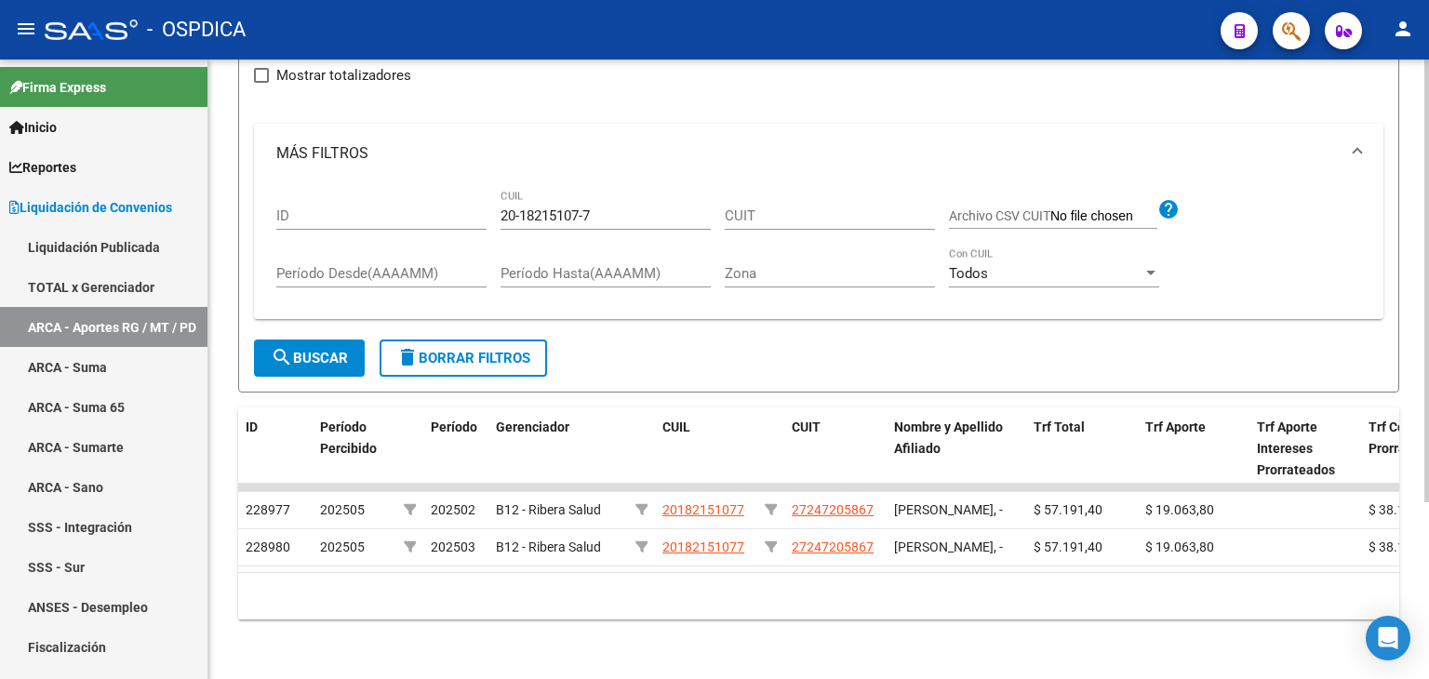
scroll to position [247, 0]
